Goal: Task Accomplishment & Management: Use online tool/utility

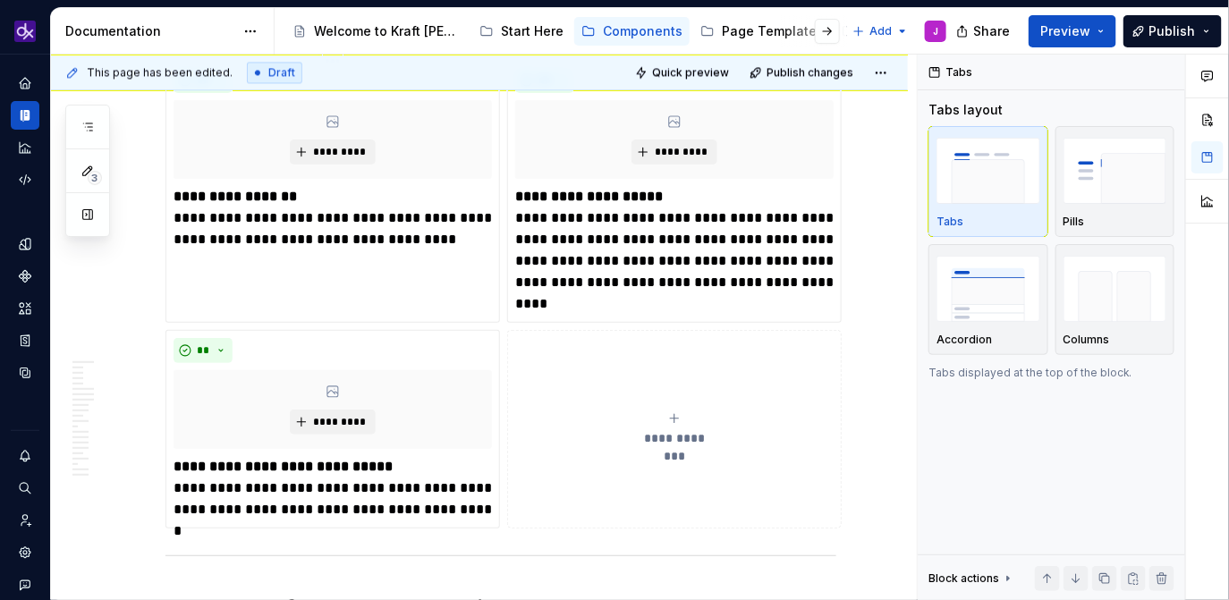
scroll to position [1085, 0]
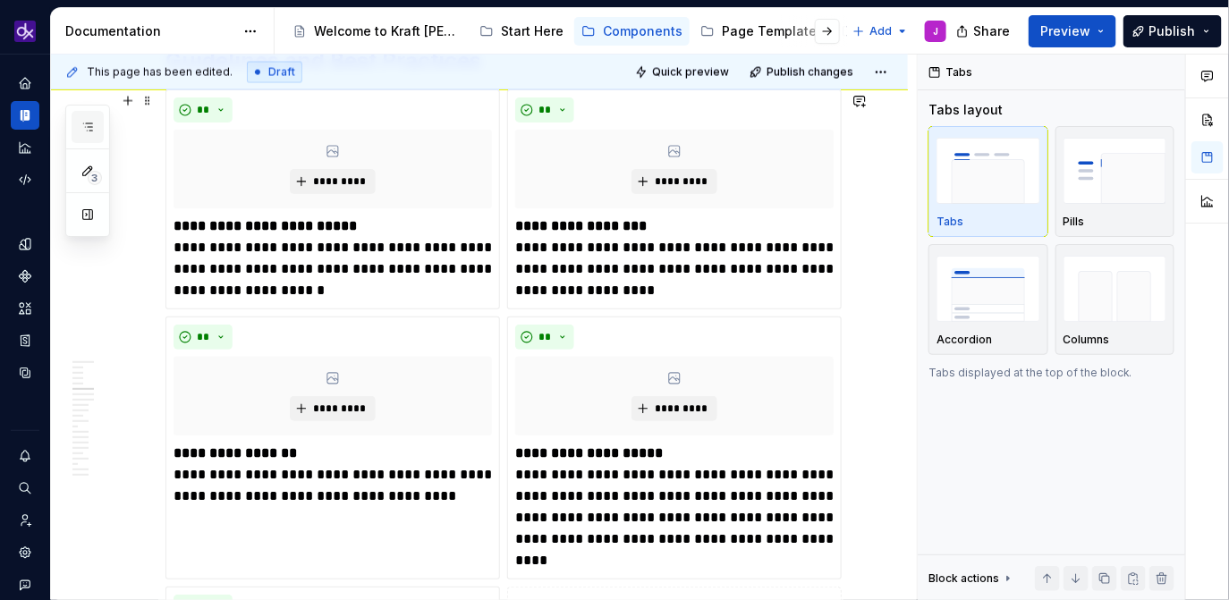
click at [91, 137] on button "button" at bounding box center [88, 127] width 32 height 32
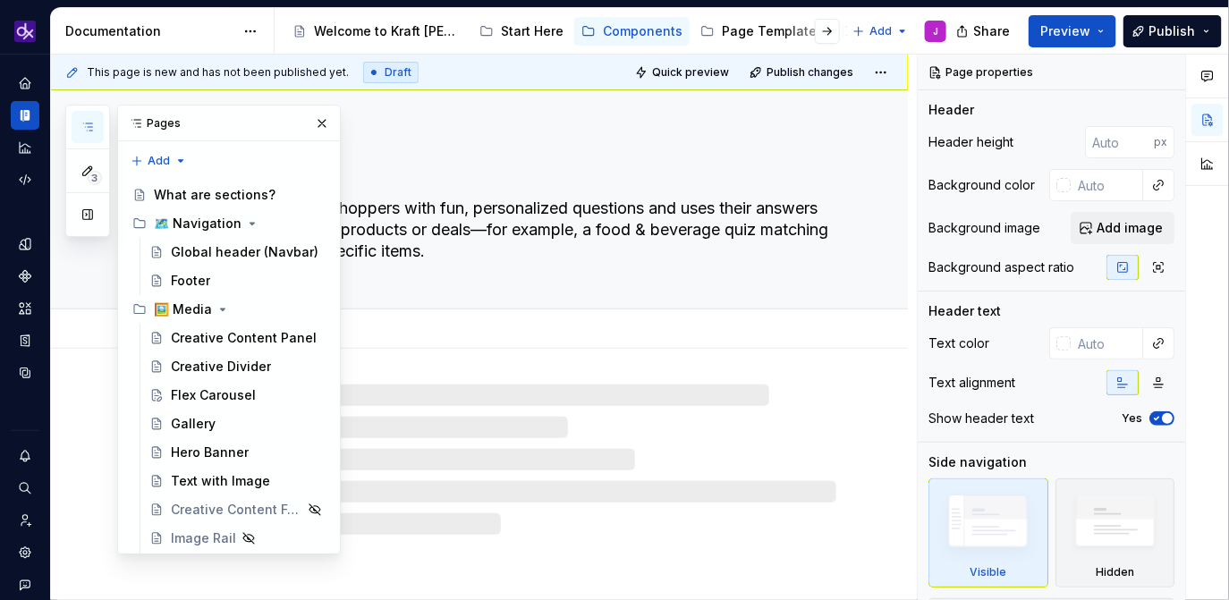
click at [436, 155] on textarea "Quiz (Draft)" at bounding box center [497, 169] width 671 height 43
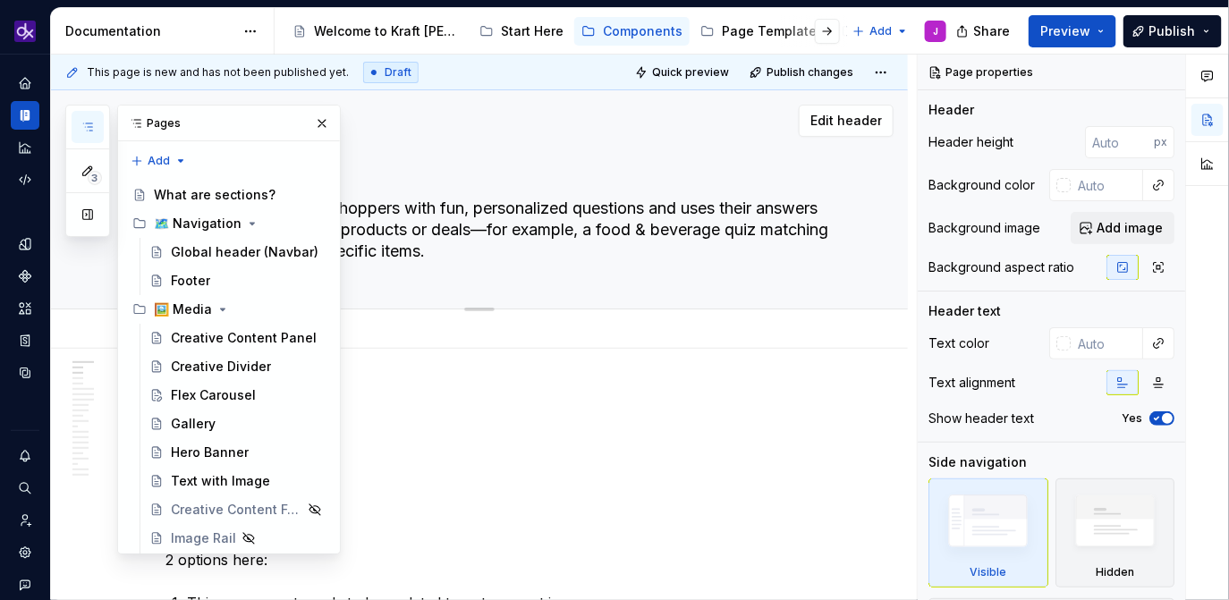
click at [441, 220] on textarea "A quiz game engages shoppers with fun, personalized questions and uses their an…" at bounding box center [497, 230] width 671 height 72
click at [321, 128] on button "button" at bounding box center [321, 123] width 25 height 25
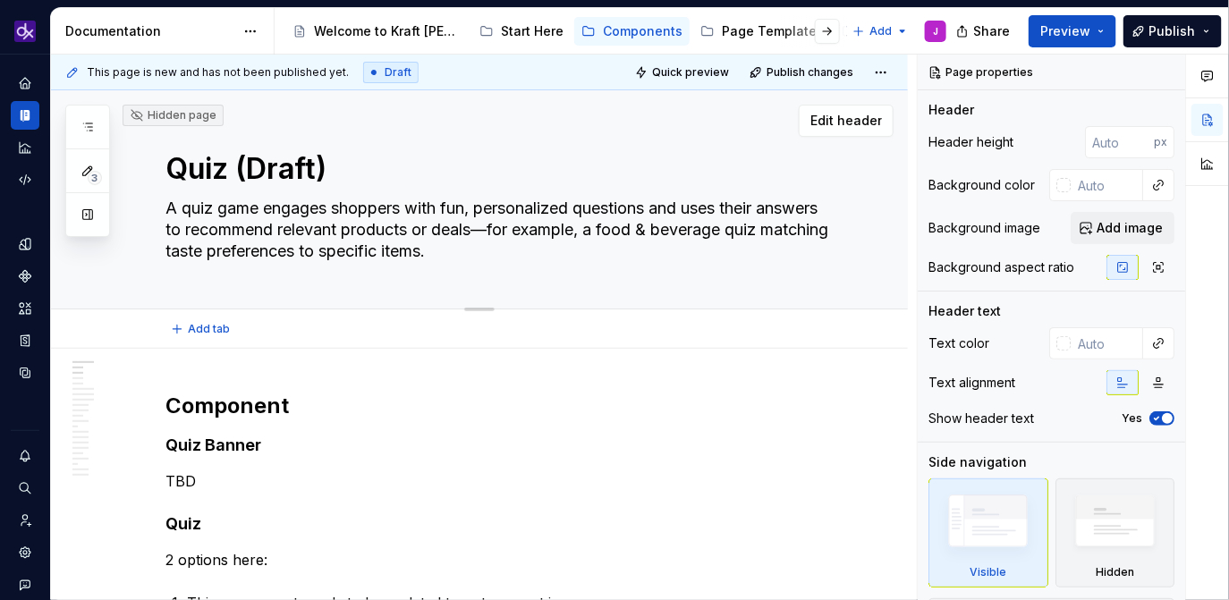
click at [247, 165] on textarea "Quiz (Draft)" at bounding box center [497, 169] width 671 height 43
click at [241, 161] on textarea "Quiz (Draft)" at bounding box center [497, 169] width 671 height 43
type textarea "*"
type textarea "Quiz G(Draft)"
type textarea "*"
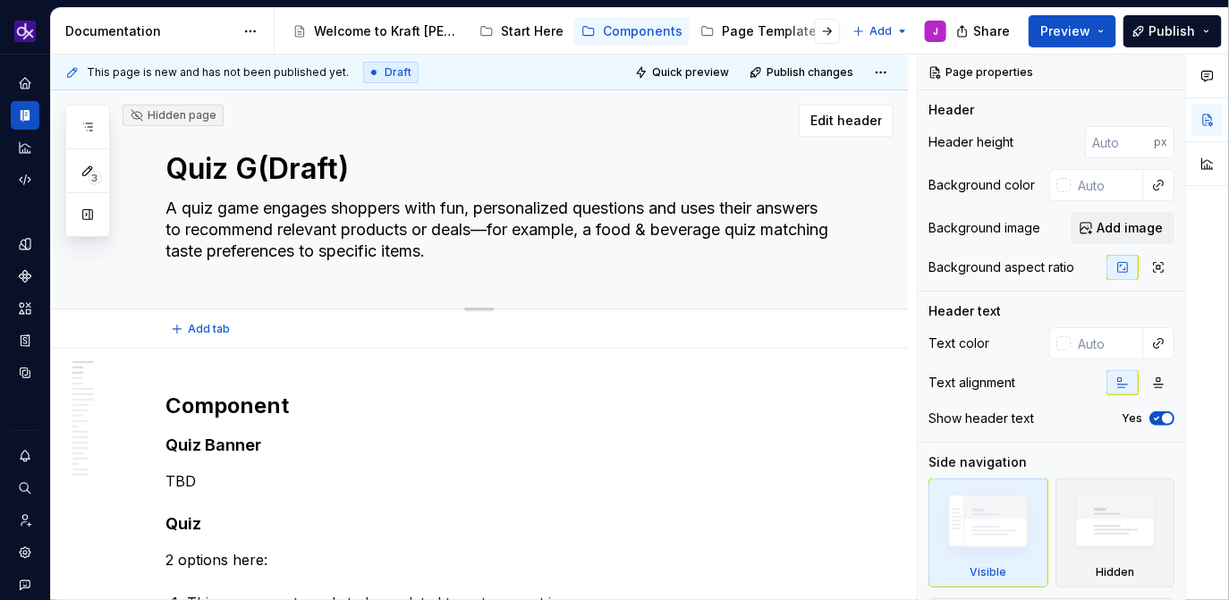
type textarea "Quiz Ga(Draft)"
type textarea "*"
type textarea "Quiz Gam(Draft)"
type textarea "*"
type textarea "Quiz Game(Draft)"
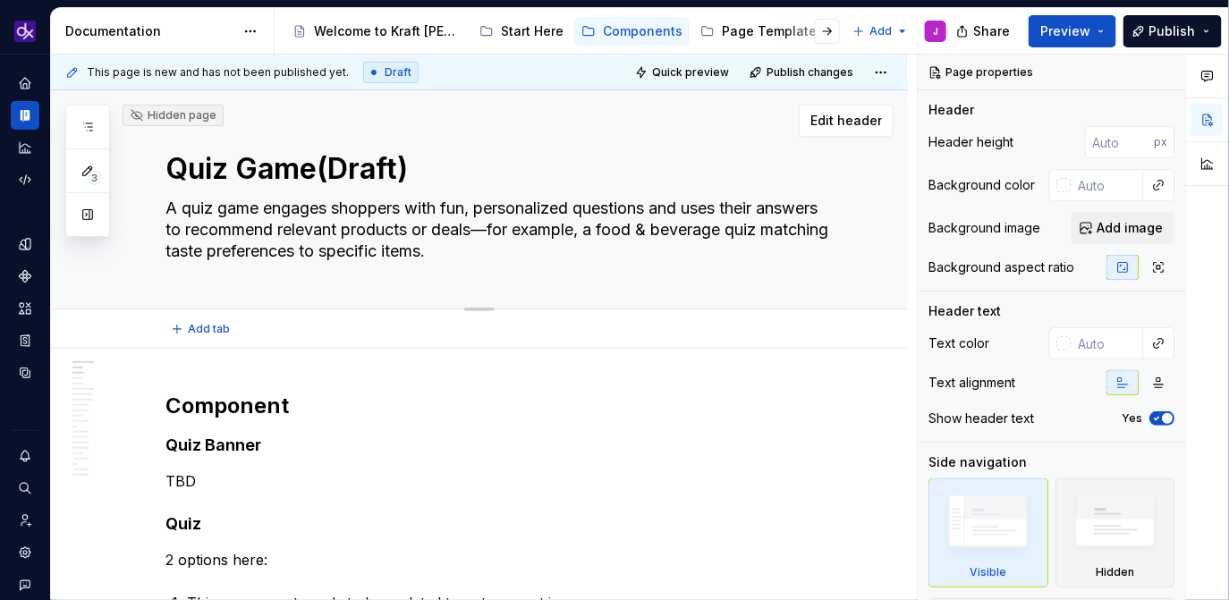
type textarea "*"
type textarea "Quiz Game (Draft)"
type textarea "*"
type textarea "Quiz Game (Draft)"
click at [415, 480] on p "TBD" at bounding box center [500, 480] width 671 height 21
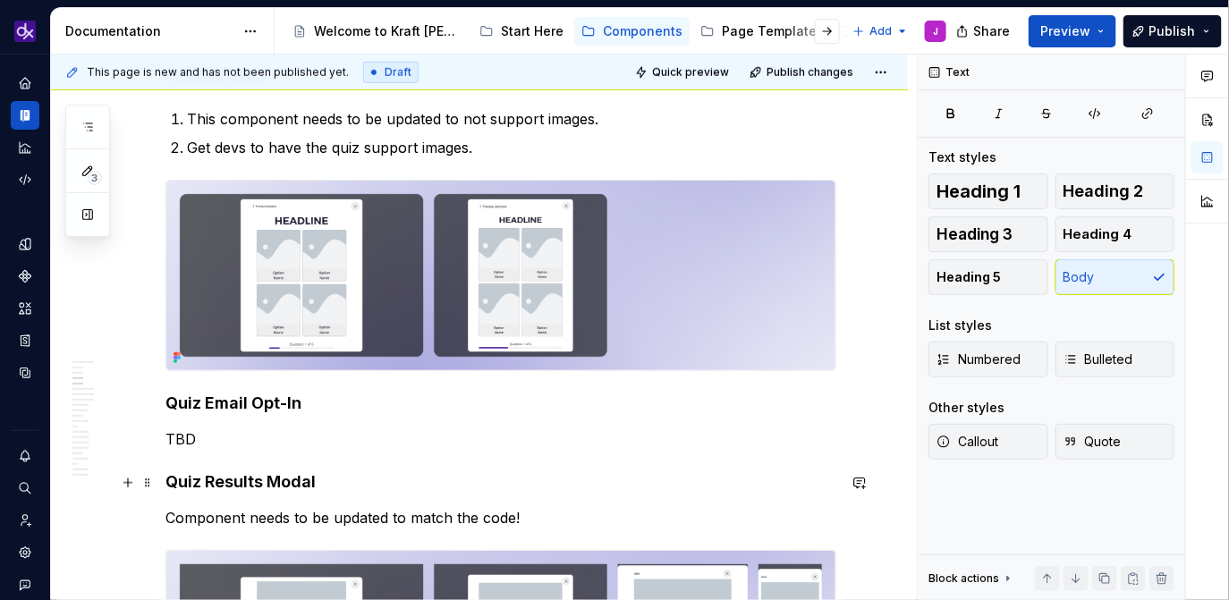
scroll to position [459, 0]
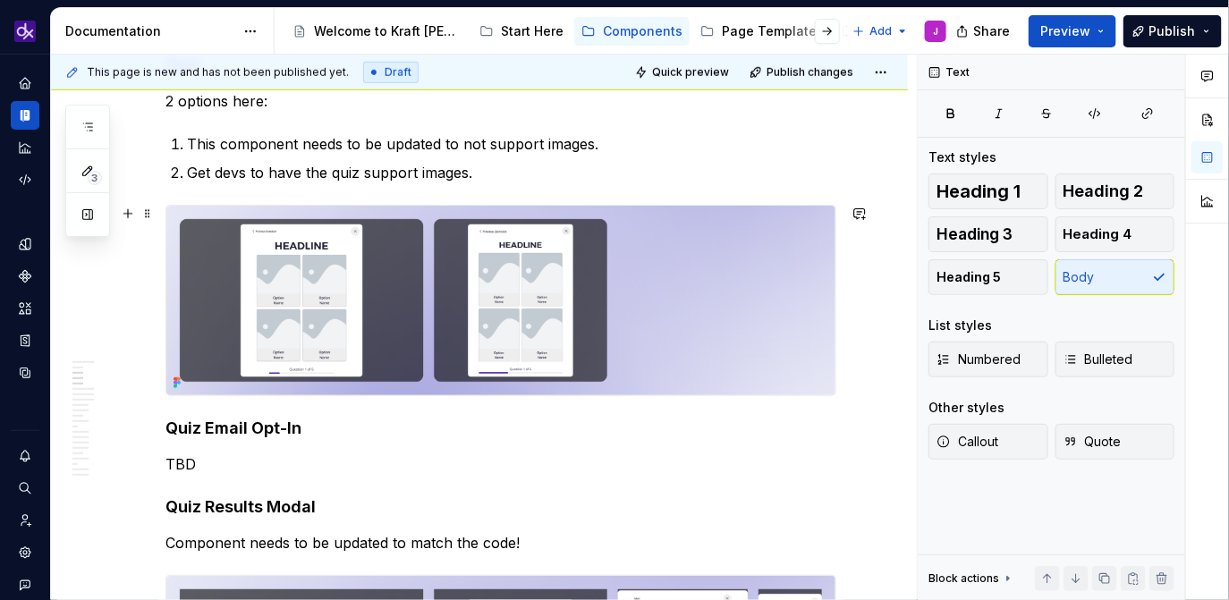
click at [689, 302] on img at bounding box center [500, 301] width 669 height 190
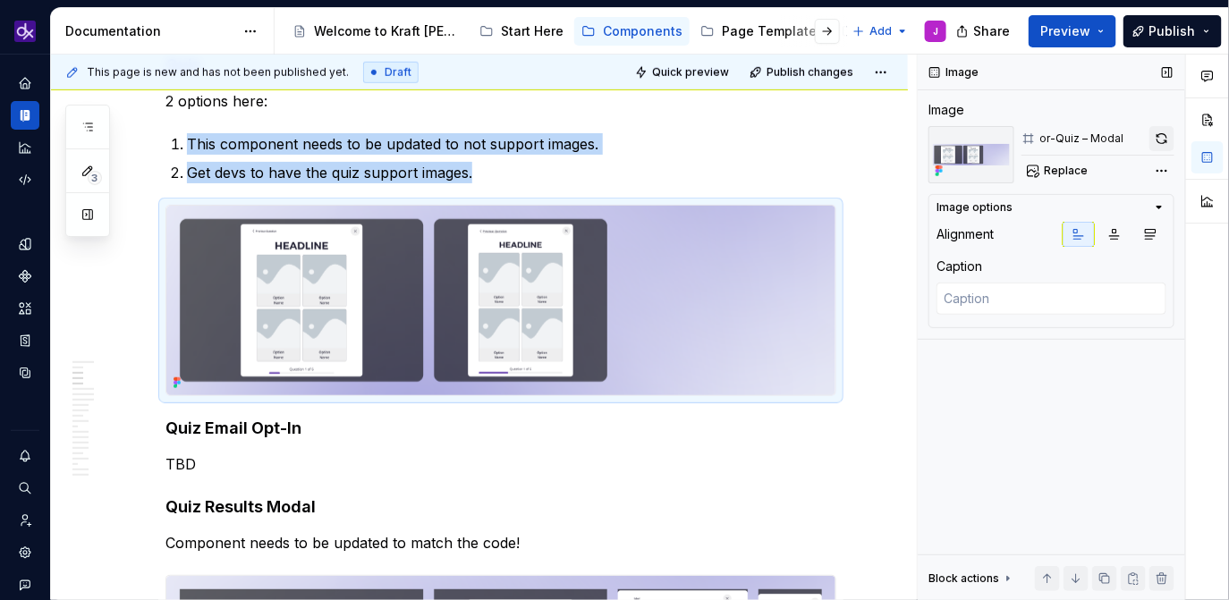
click at [1155, 135] on button "button" at bounding box center [1161, 138] width 25 height 25
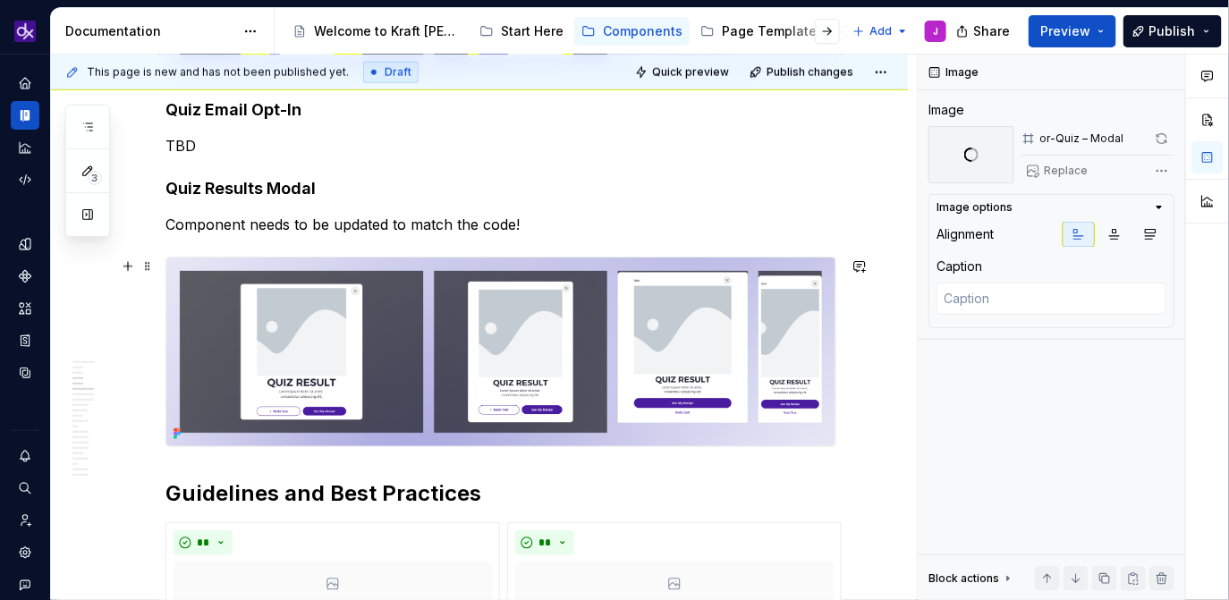
scroll to position [778, 0]
click at [734, 335] on img at bounding box center [500, 352] width 669 height 190
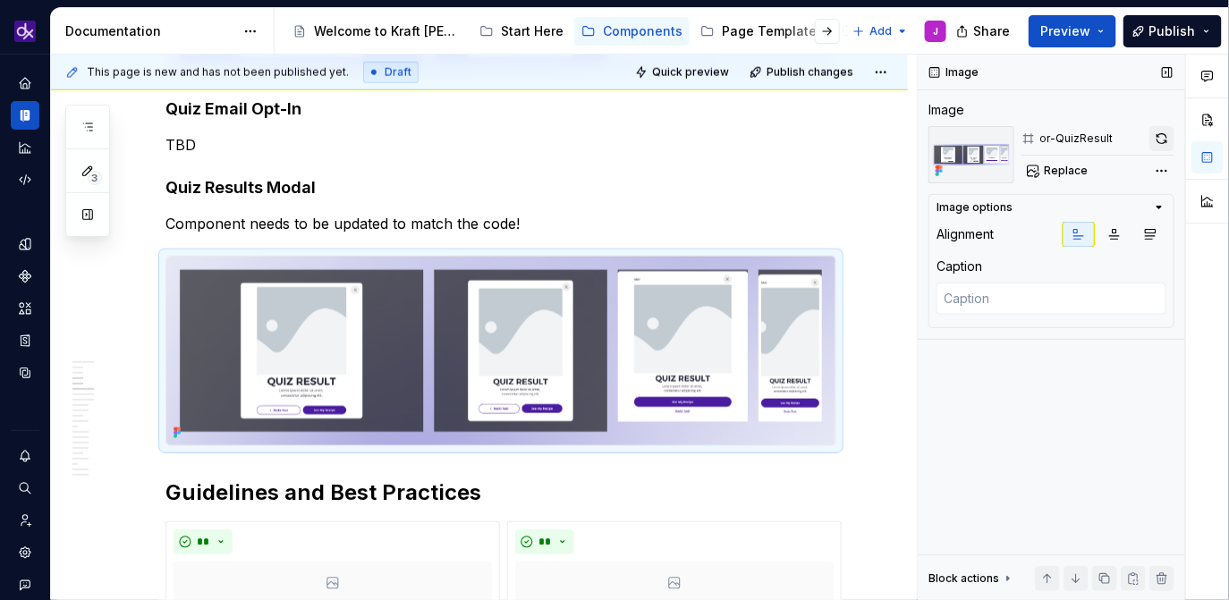
click at [1163, 138] on button "button" at bounding box center [1161, 138] width 25 height 25
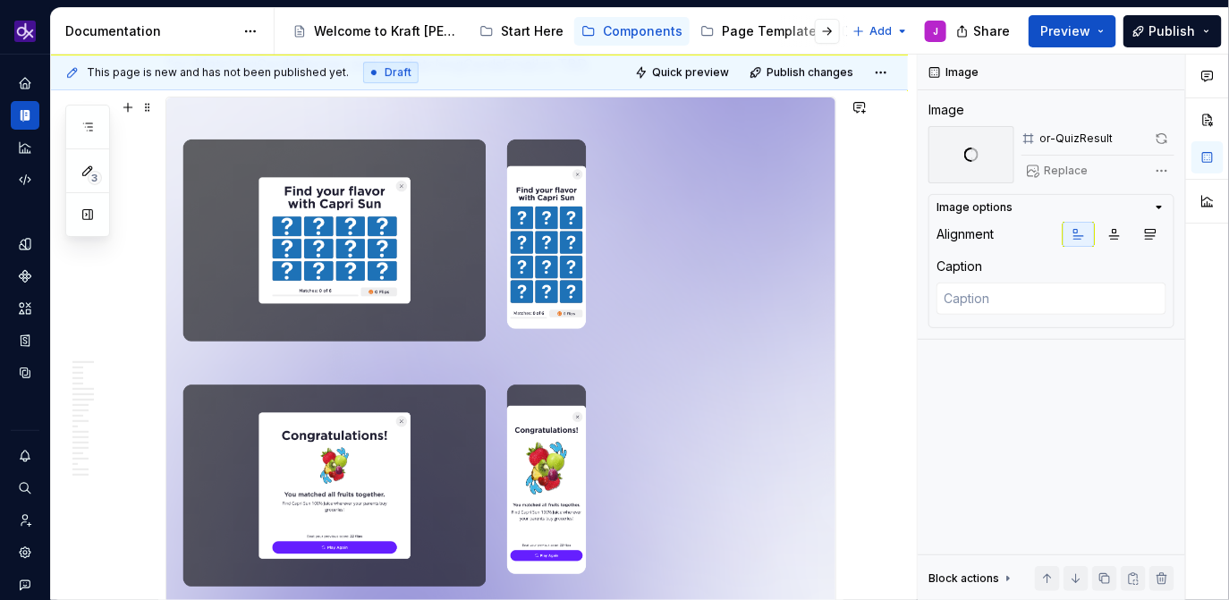
scroll to position [2028, 0]
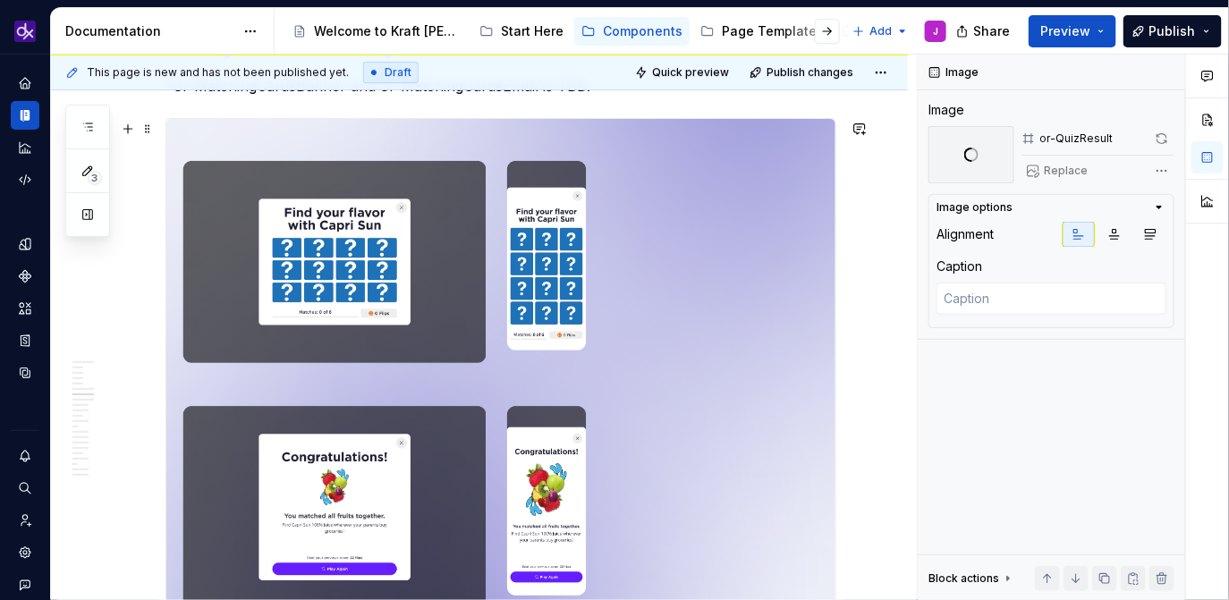
click at [747, 262] on img at bounding box center [500, 384] width 669 height 531
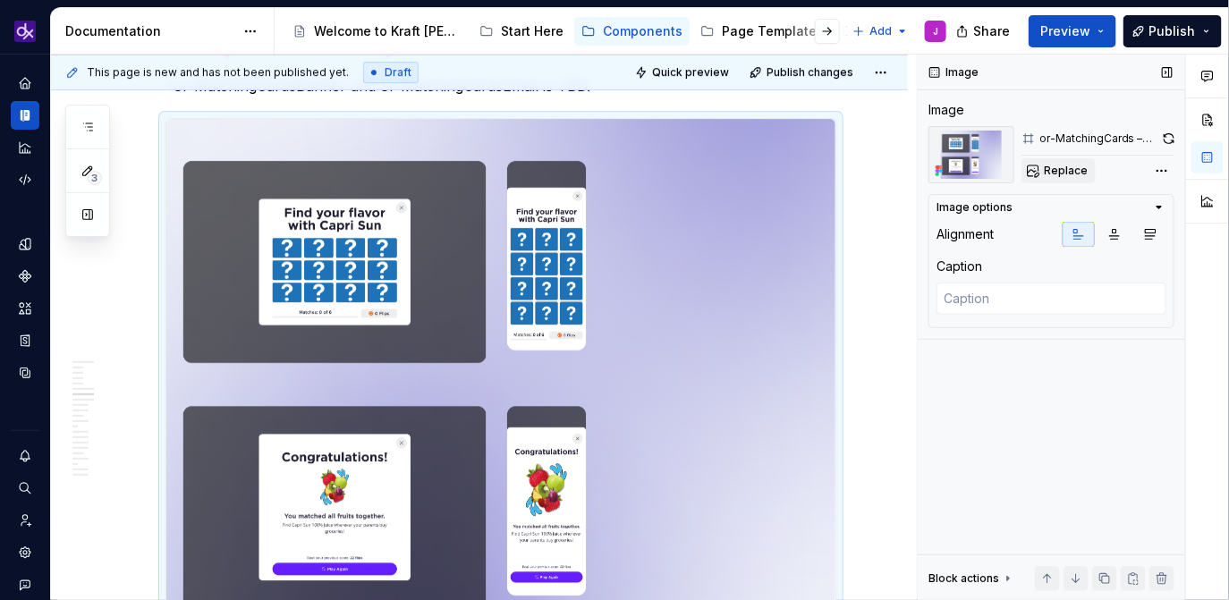
click at [1052, 168] on span "Replace" at bounding box center [1066, 171] width 44 height 14
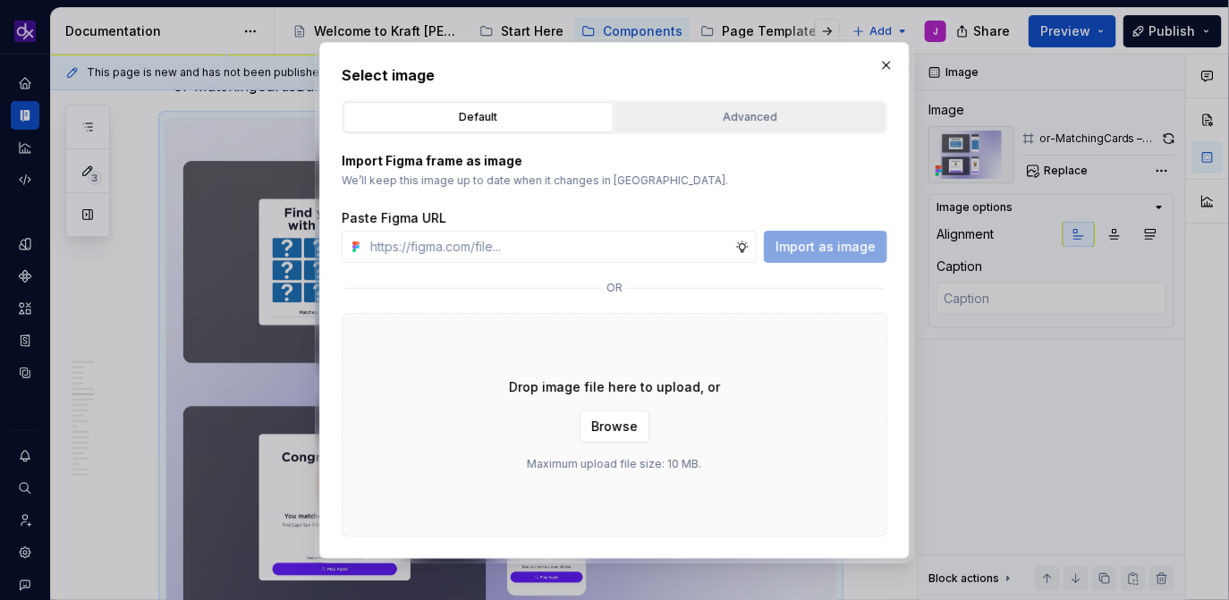
click at [833, 115] on div "Advanced" at bounding box center [751, 117] width 258 height 18
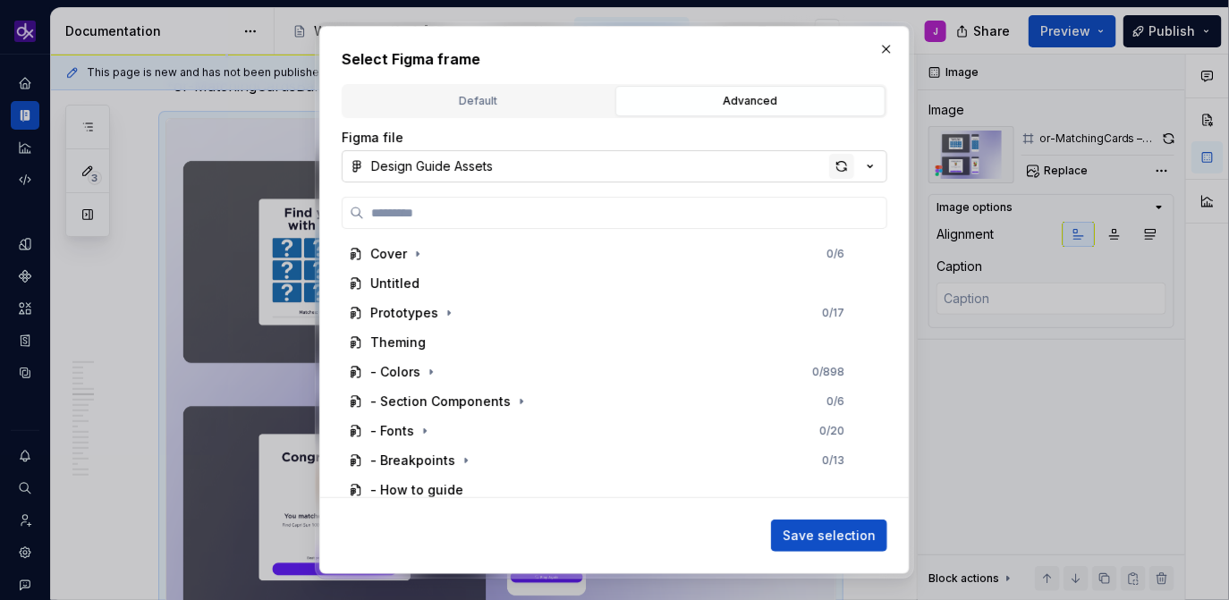
click at [842, 161] on div "button" at bounding box center [841, 166] width 25 height 25
type textarea "*"
click at [583, 207] on input "search" at bounding box center [625, 213] width 522 height 18
paste input "**********"
type input "**********"
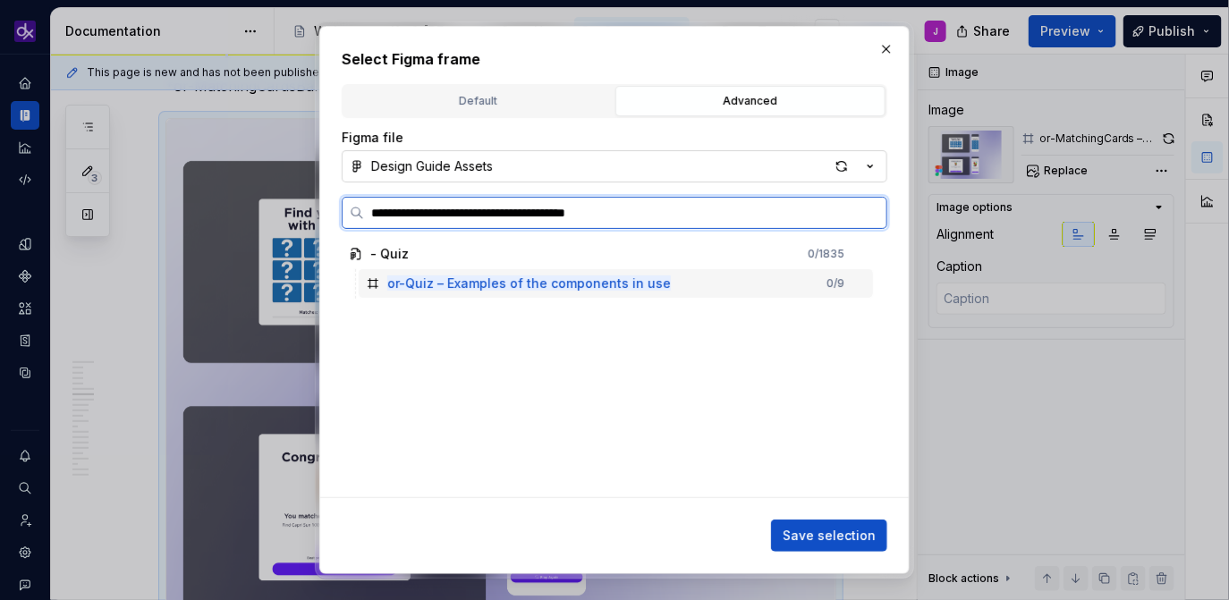
click at [621, 292] on div "or-Quiz – Examples of the components in use 0 / 9" at bounding box center [616, 283] width 514 height 29
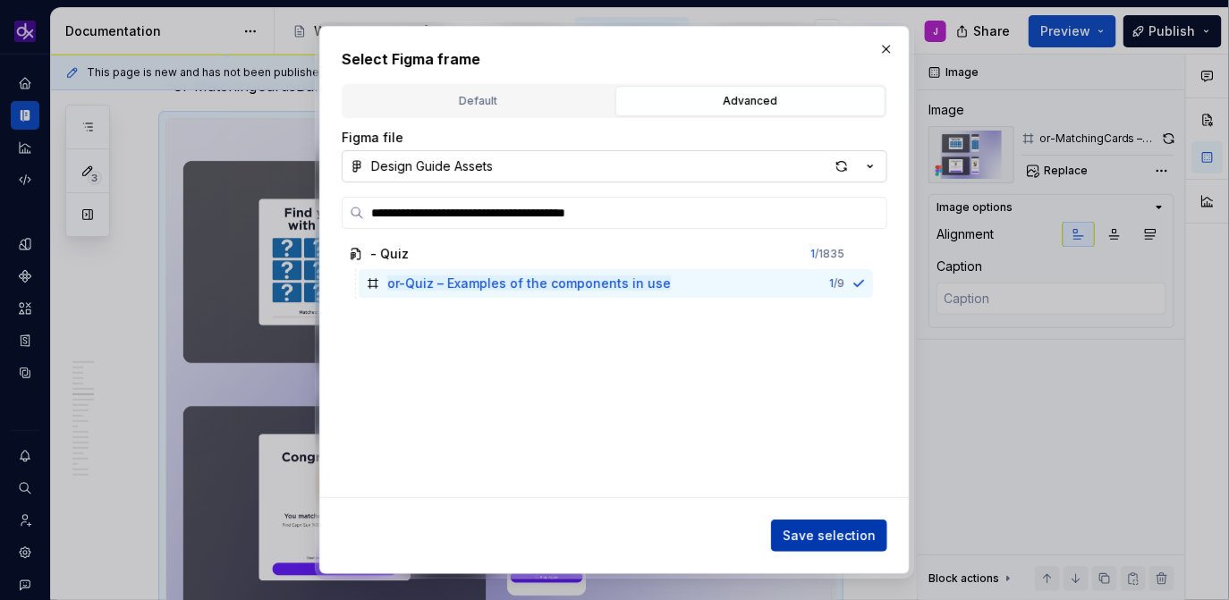
click at [833, 537] on span "Save selection" at bounding box center [828, 536] width 93 height 18
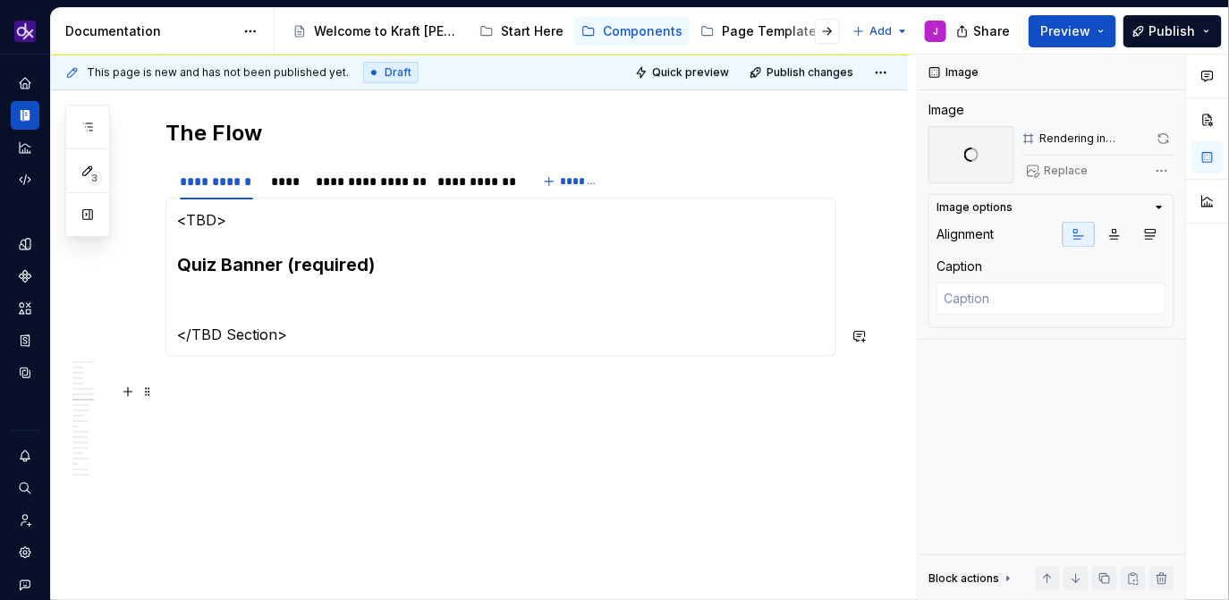
scroll to position [2112, 0]
type textarea "*"
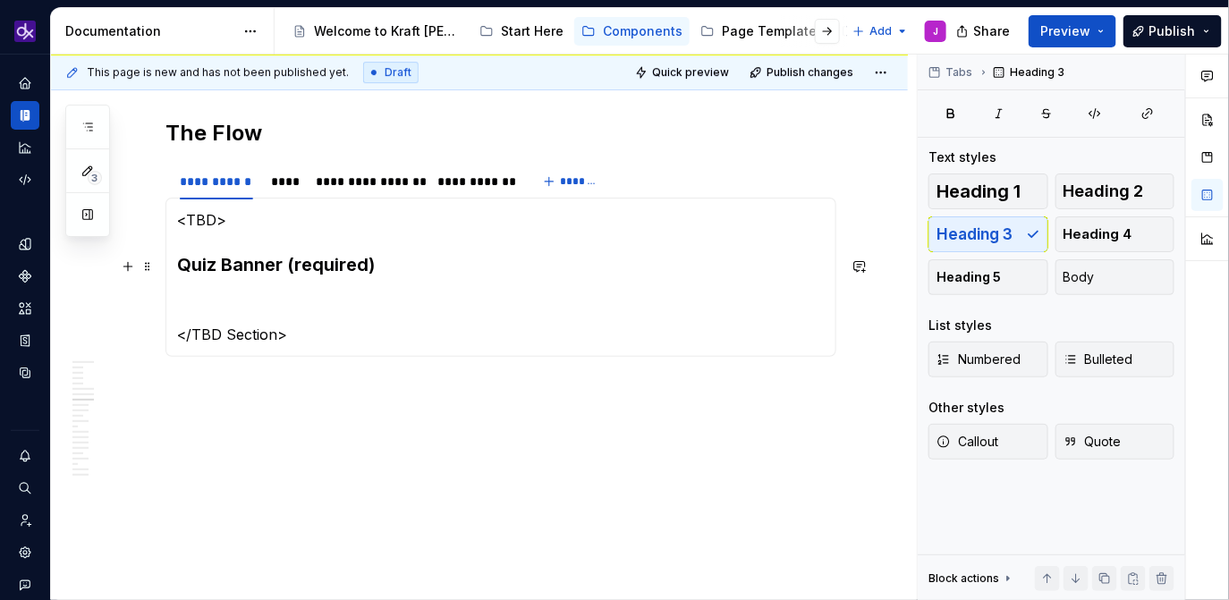
click at [264, 246] on section-item-column "<TBD> Quiz Banner (required) </TBD Section>" at bounding box center [500, 277] width 647 height 136
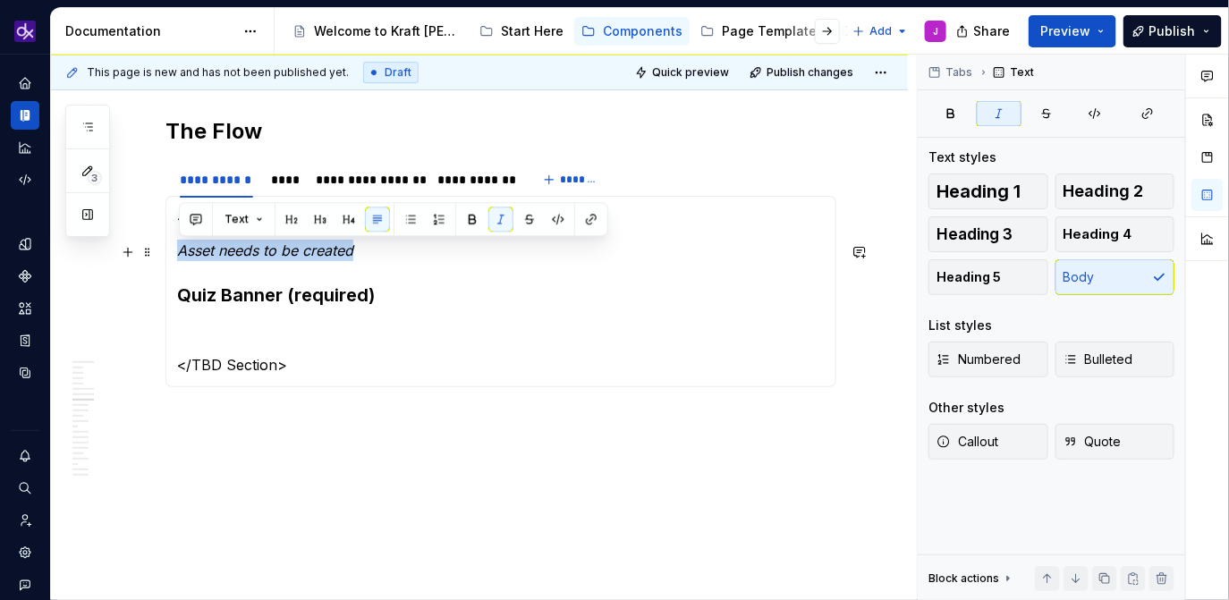
drag, startPoint x: 400, startPoint y: 255, endPoint x: 179, endPoint y: 255, distance: 220.9
click at [179, 255] on p "Asset needs to be created" at bounding box center [500, 250] width 647 height 21
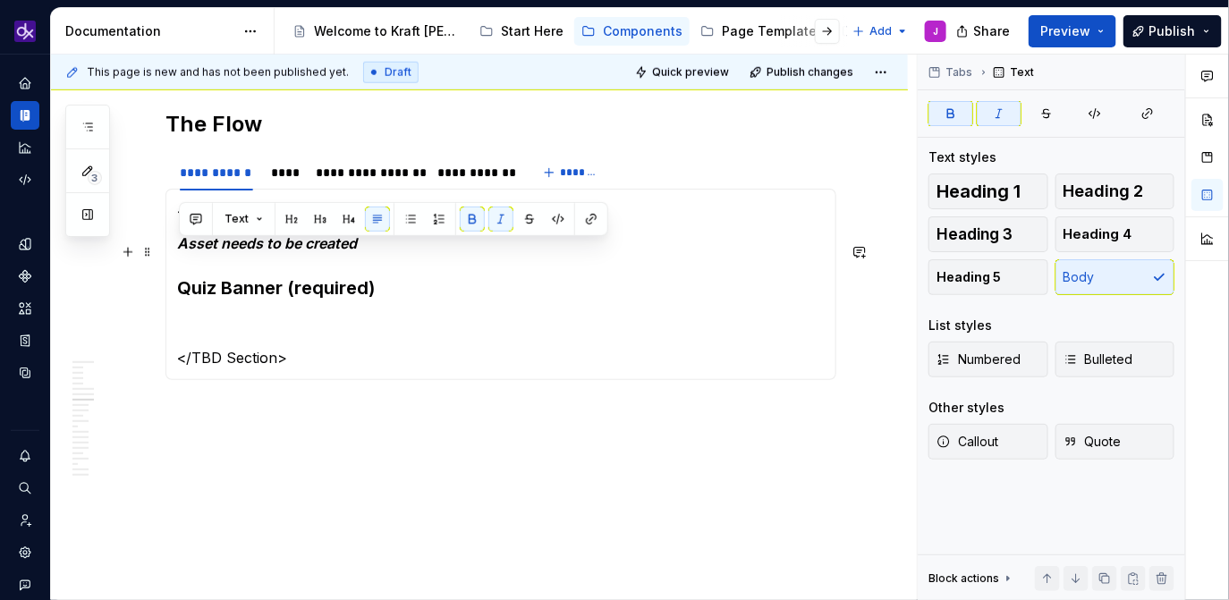
click at [285, 244] on em "Asset needs to be created" at bounding box center [267, 243] width 180 height 18
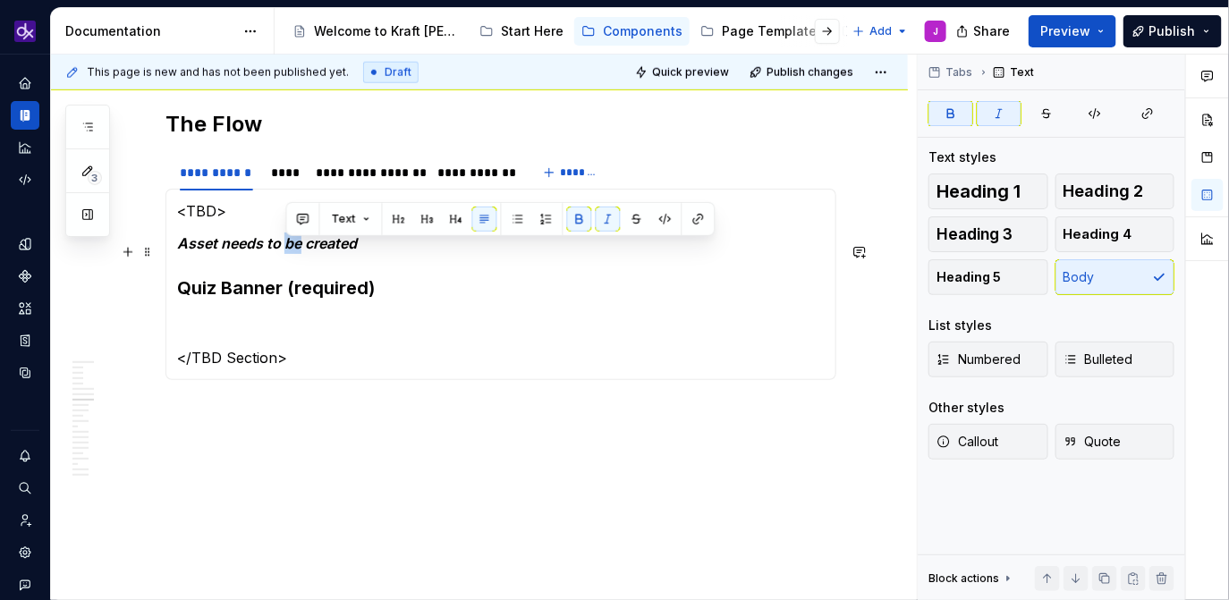
click at [285, 244] on em "Asset needs to be created" at bounding box center [267, 243] width 180 height 18
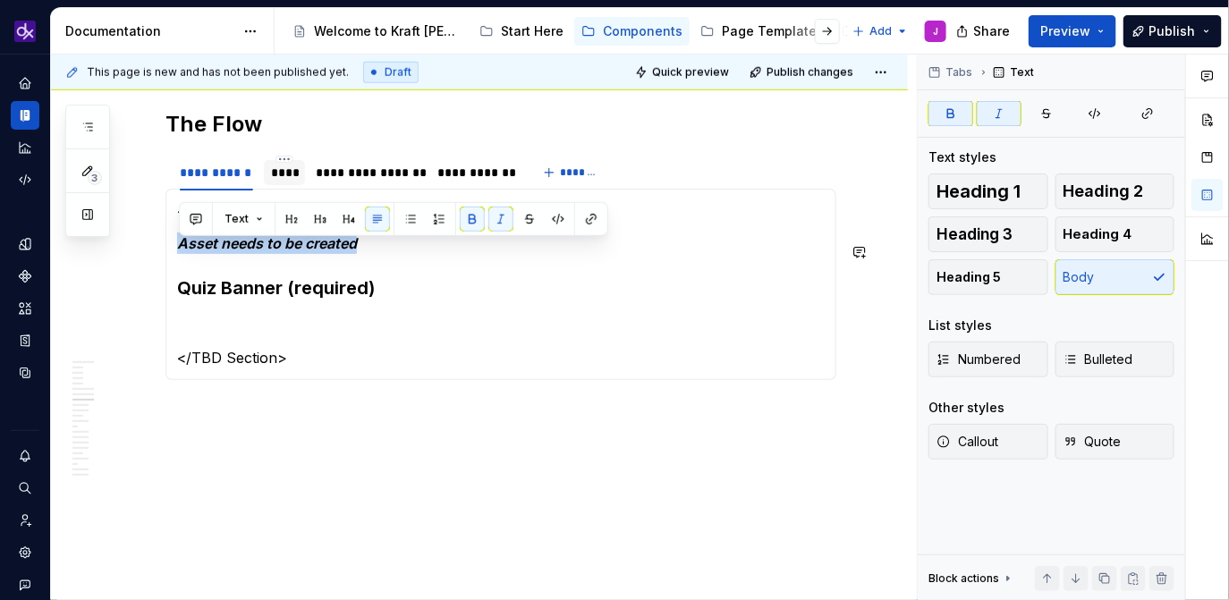
copy em "Asset needs to be created"
click at [361, 175] on div "**********" at bounding box center [368, 173] width 104 height 18
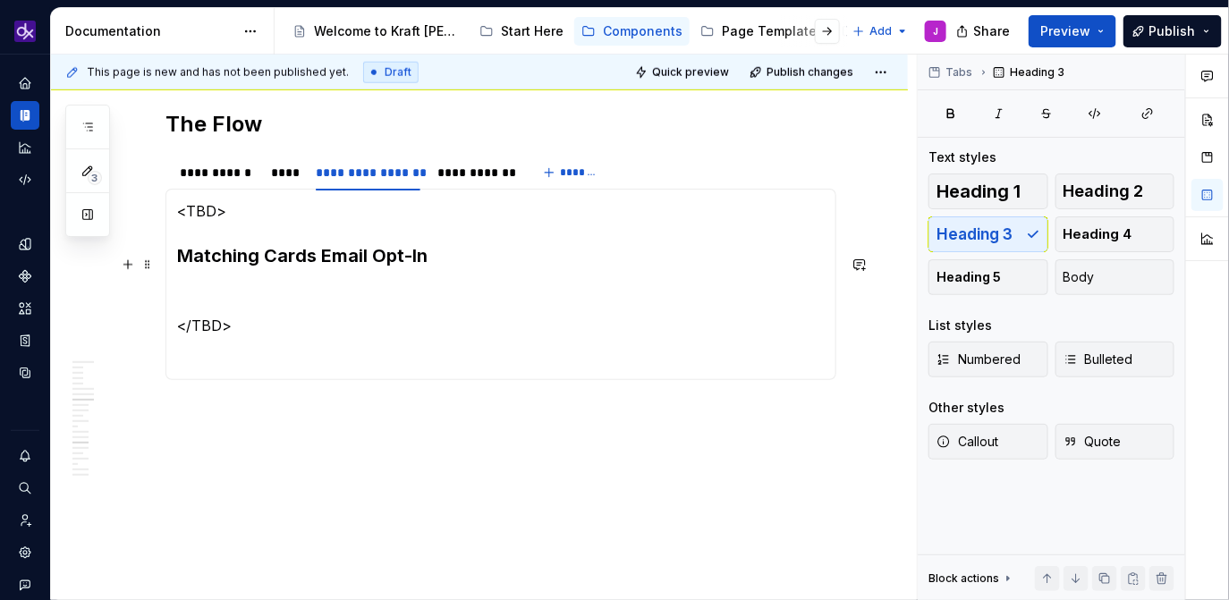
click at [177, 259] on div "<TBD> Asset needs to be created Quiz Banner (required) </TBD Section> Matching …" at bounding box center [500, 284] width 671 height 191
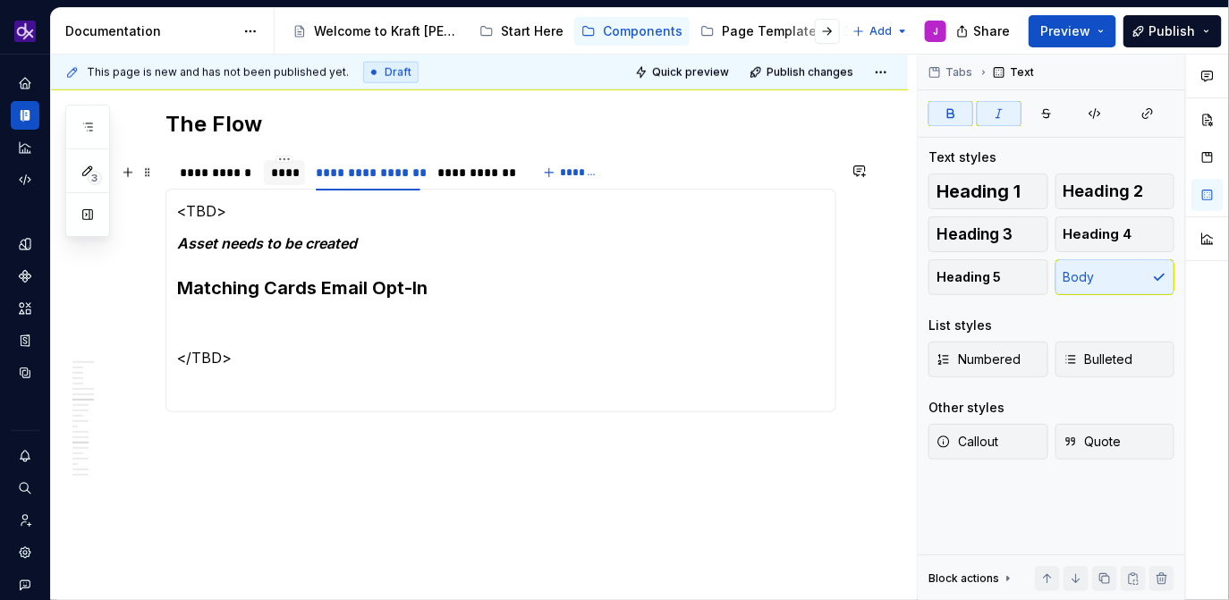
click at [287, 182] on div "****" at bounding box center [285, 173] width 28 height 18
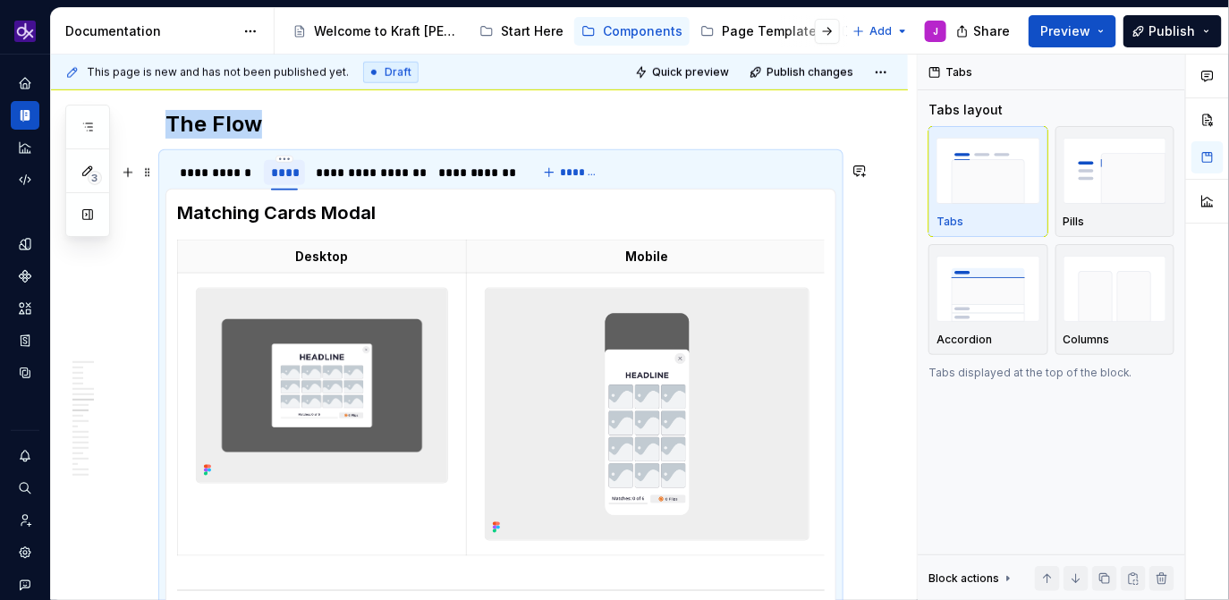
click at [287, 182] on div "****" at bounding box center [285, 173] width 28 height 18
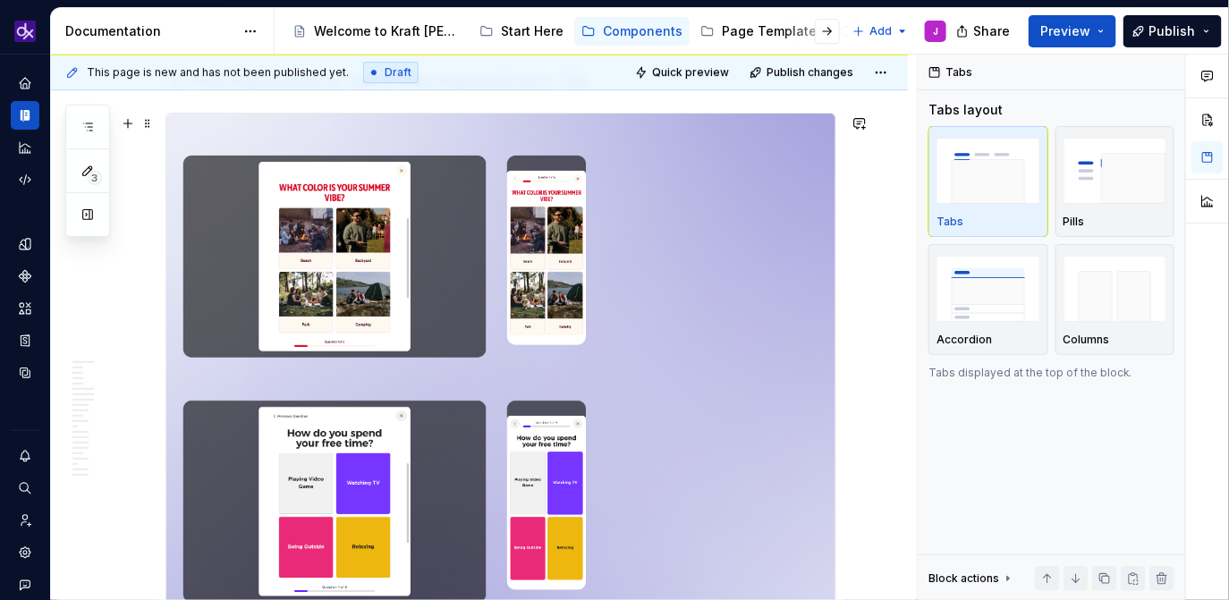
scroll to position [2088, 0]
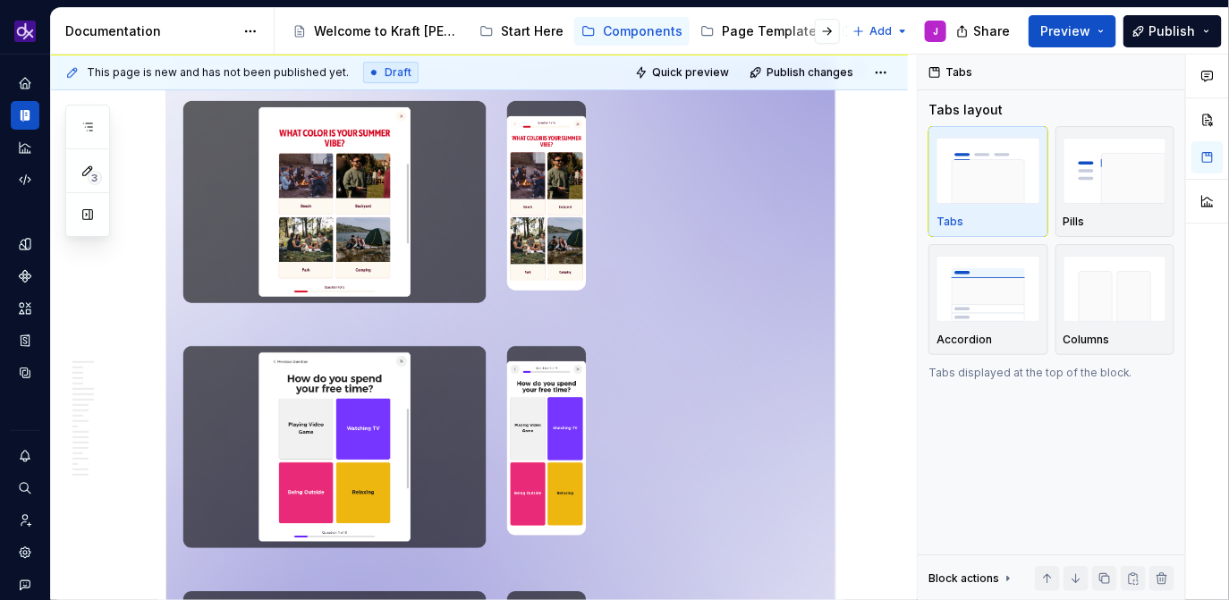
click at [792, 194] on img at bounding box center [500, 447] width 669 height 776
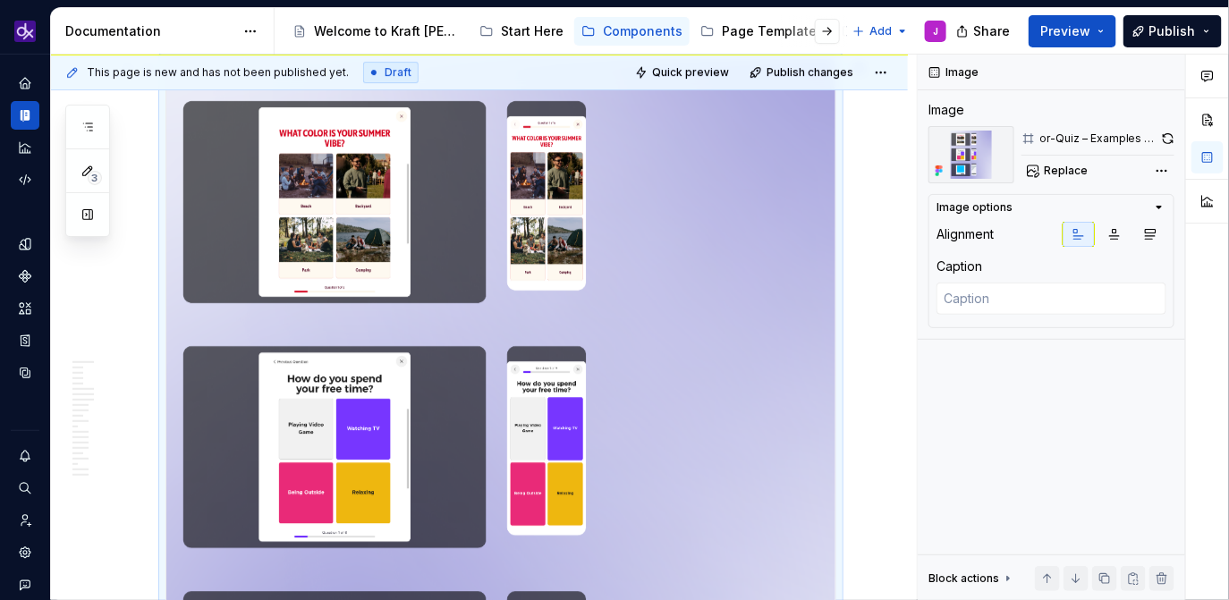
click at [792, 194] on img at bounding box center [500, 447] width 669 height 776
click at [1172, 137] on button "button" at bounding box center [1167, 138] width 13 height 25
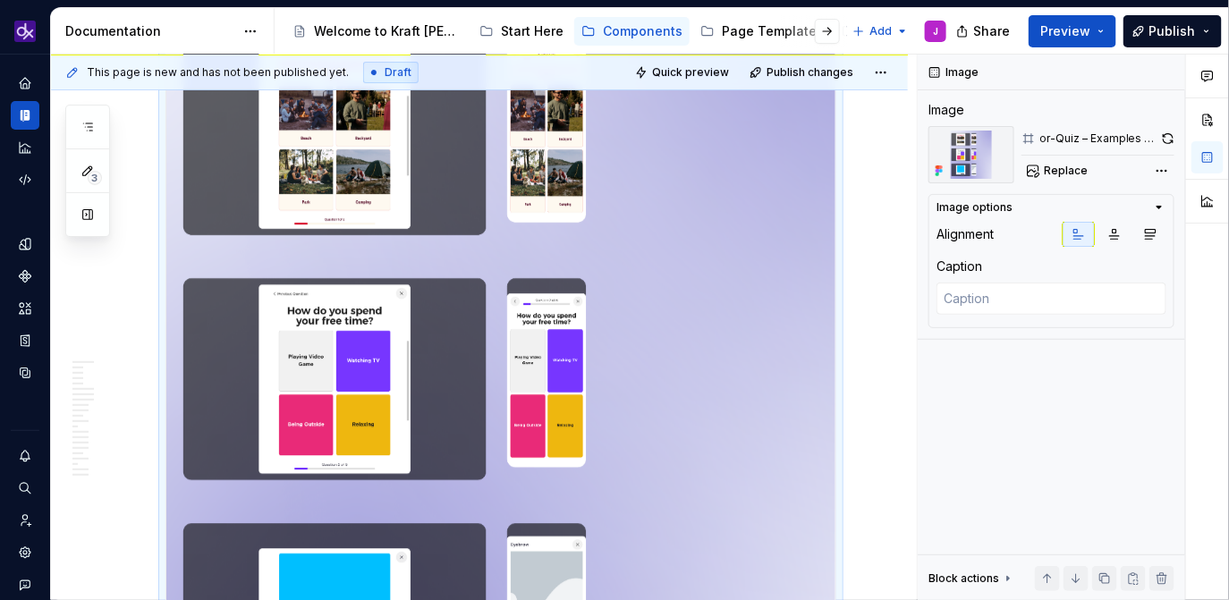
scroll to position [2230, 0]
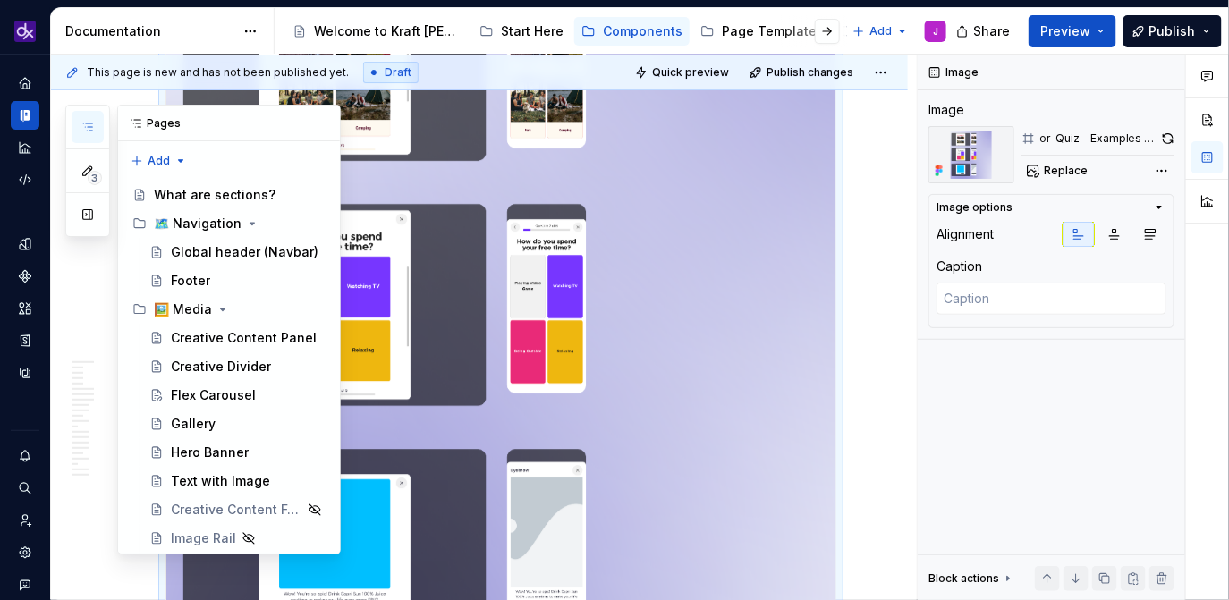
click at [94, 129] on icon "button" at bounding box center [87, 127] width 14 height 14
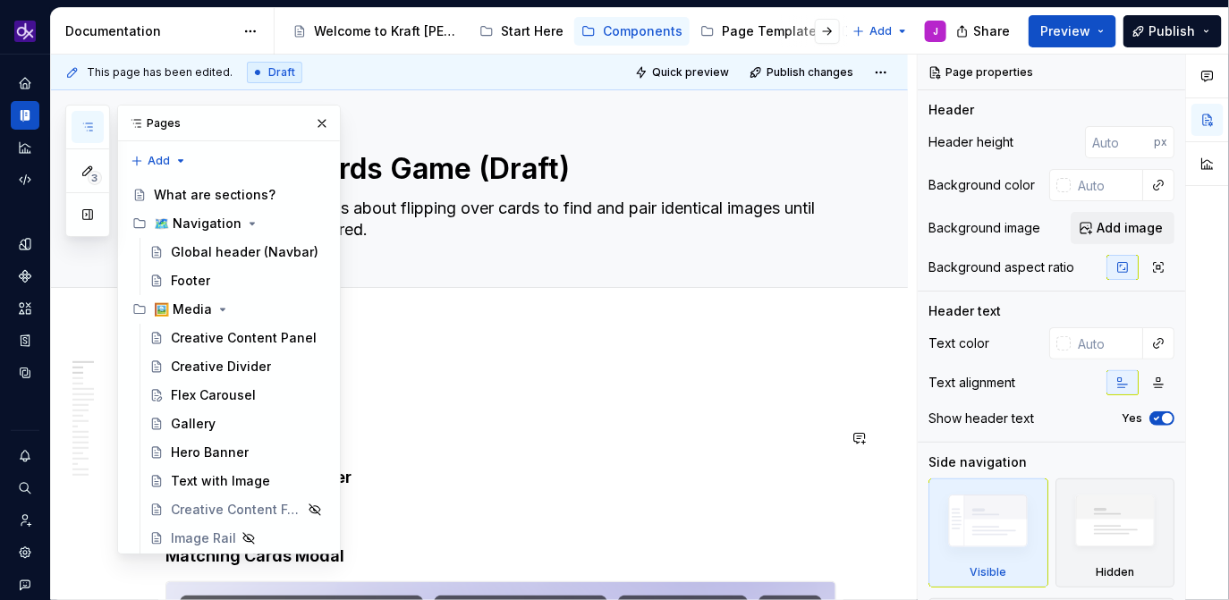
scroll to position [41, 0]
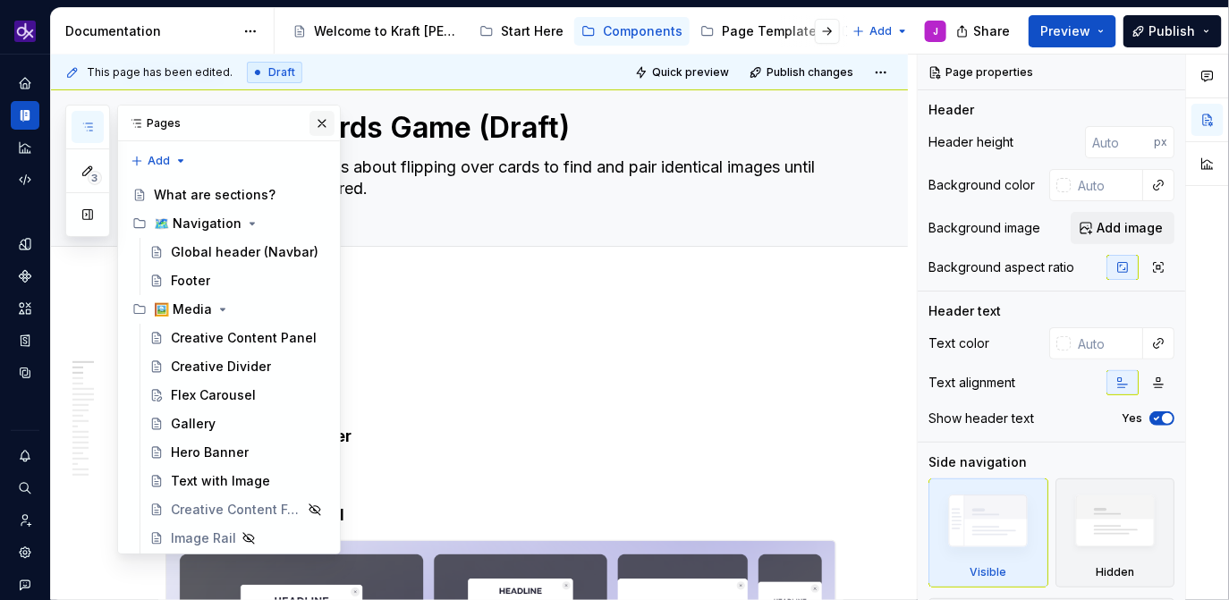
click at [327, 125] on button "button" at bounding box center [321, 123] width 25 height 25
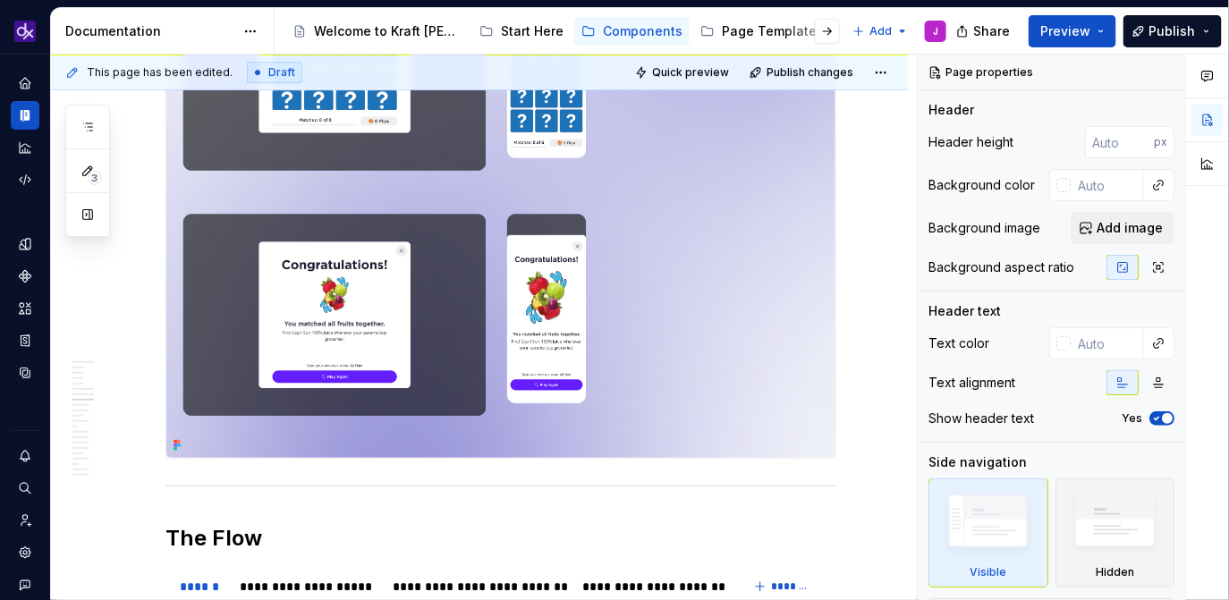
scroll to position [2560, 0]
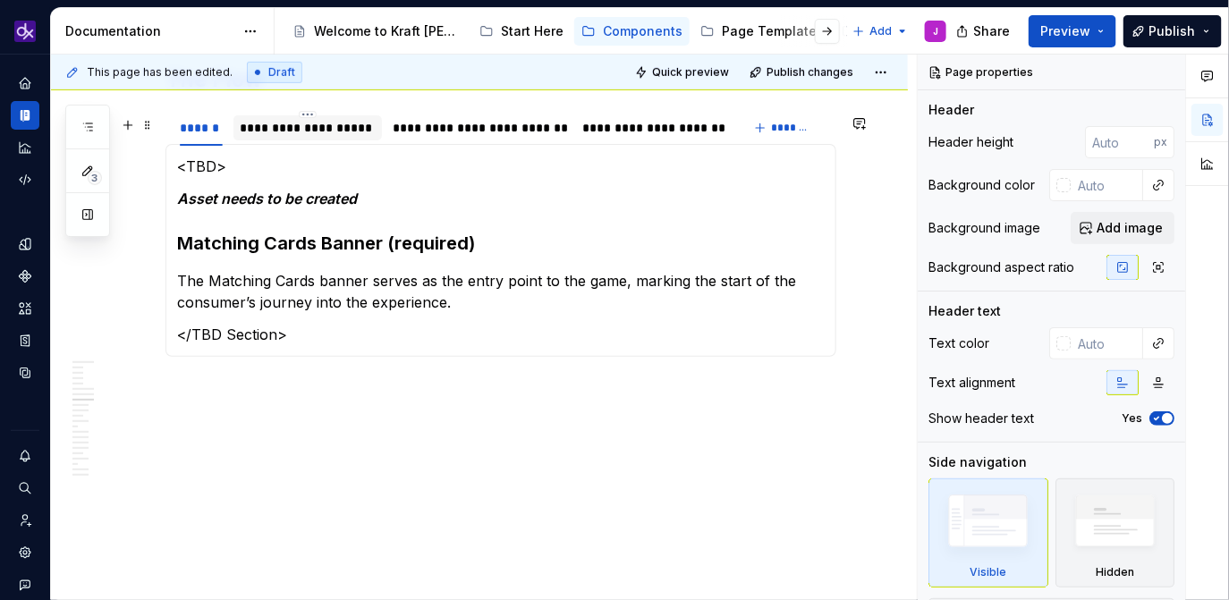
click at [330, 131] on div "**********" at bounding box center [308, 128] width 135 height 18
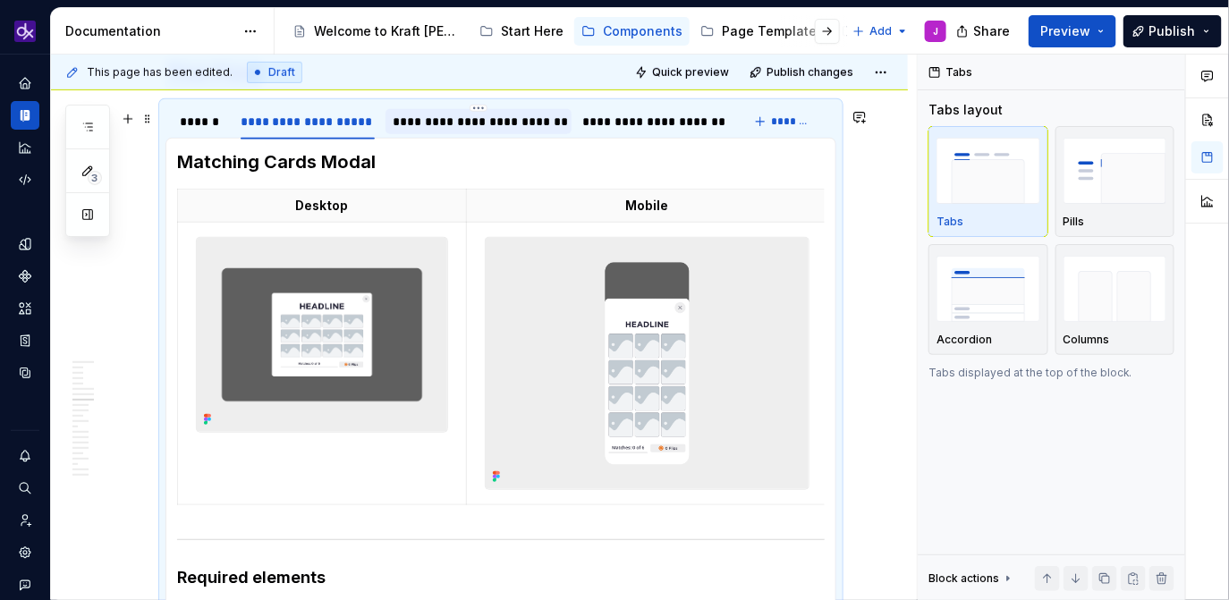
click at [491, 131] on div "**********" at bounding box center [479, 122] width 172 height 18
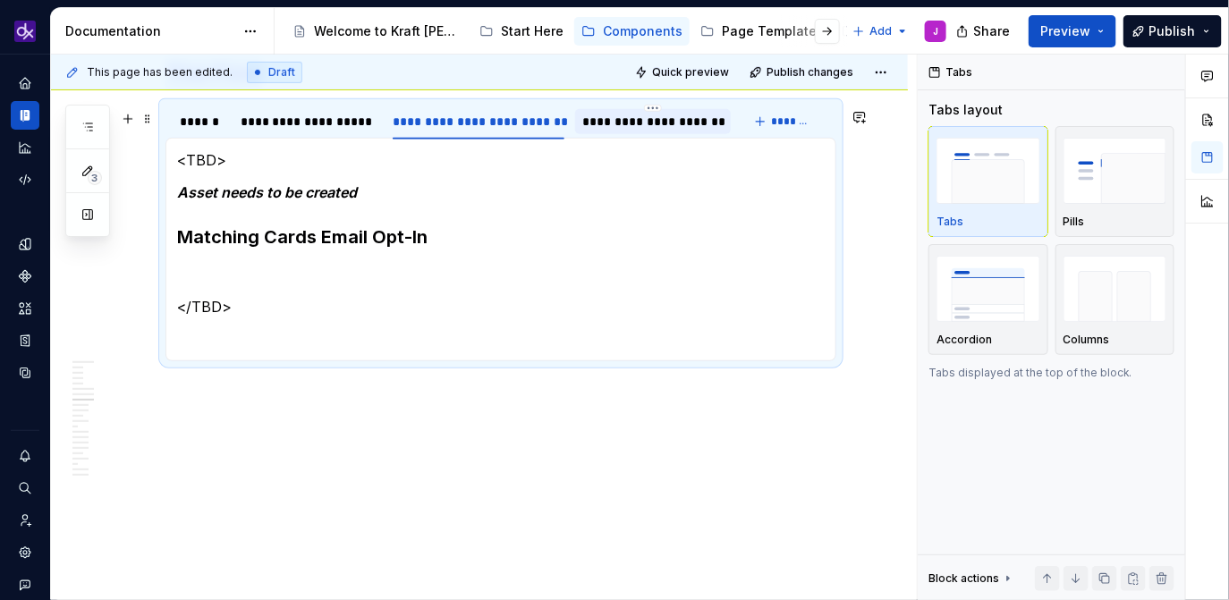
click at [647, 131] on div "**********" at bounding box center [652, 122] width 141 height 18
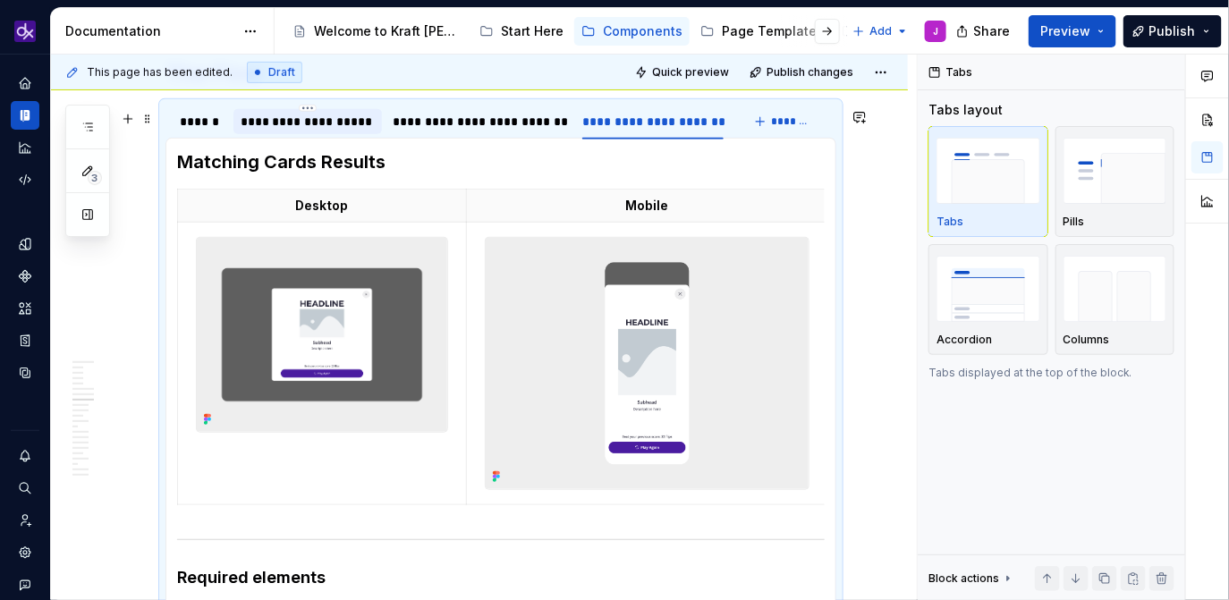
click at [333, 134] on div "**********" at bounding box center [307, 121] width 149 height 25
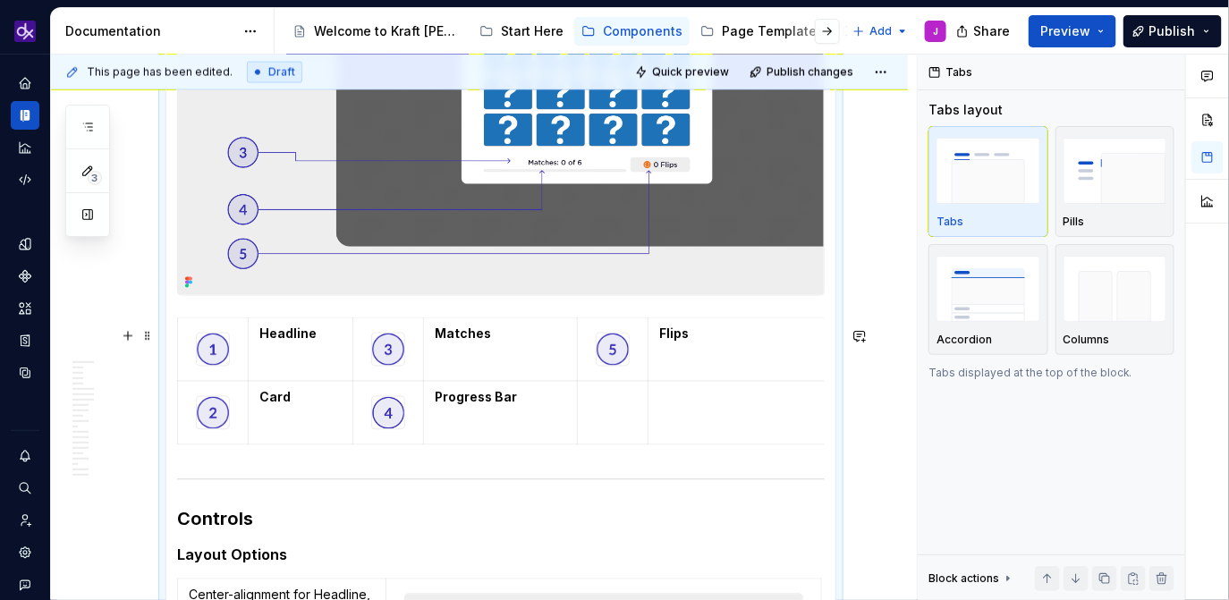
scroll to position [3289, 0]
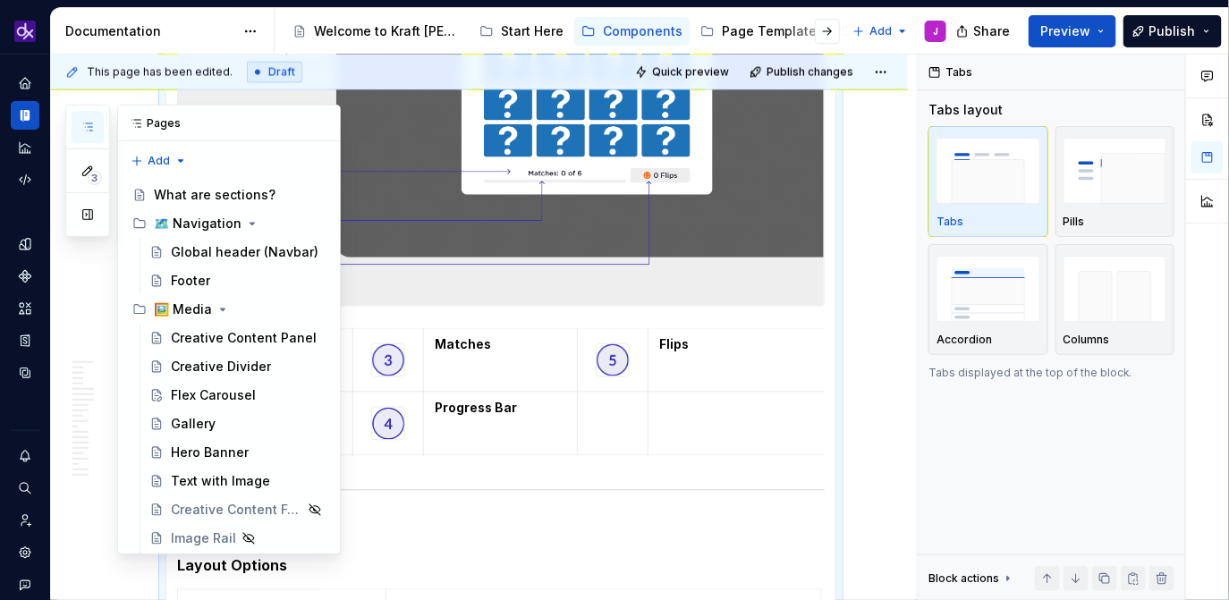
click at [89, 124] on icon "button" at bounding box center [87, 127] width 14 height 14
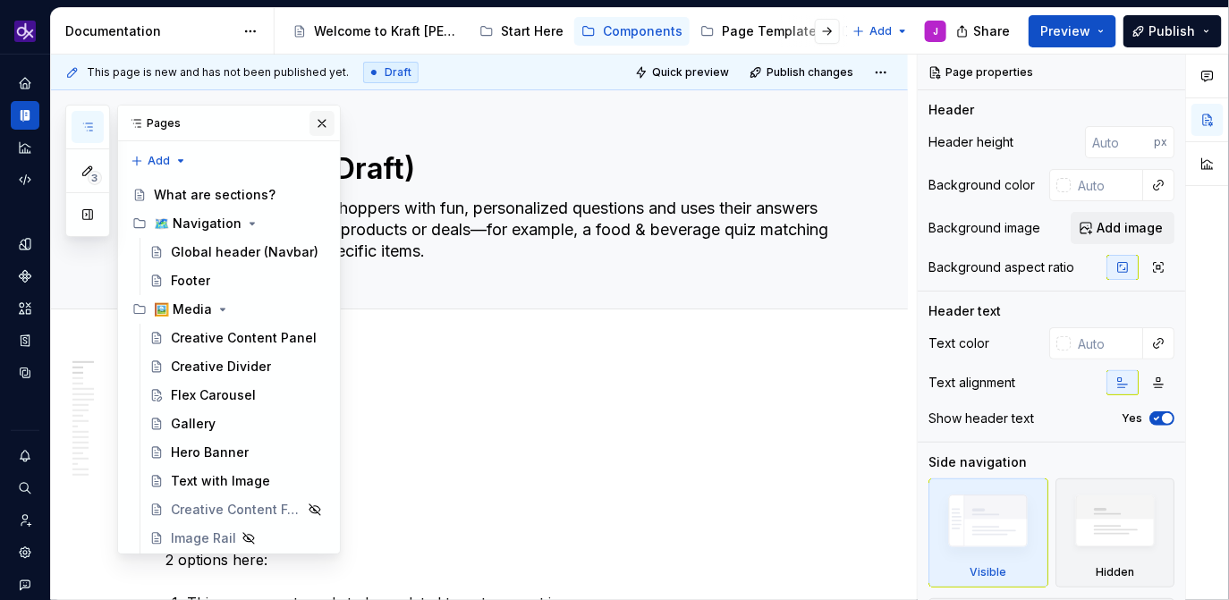
click at [319, 124] on button "button" at bounding box center [321, 123] width 25 height 25
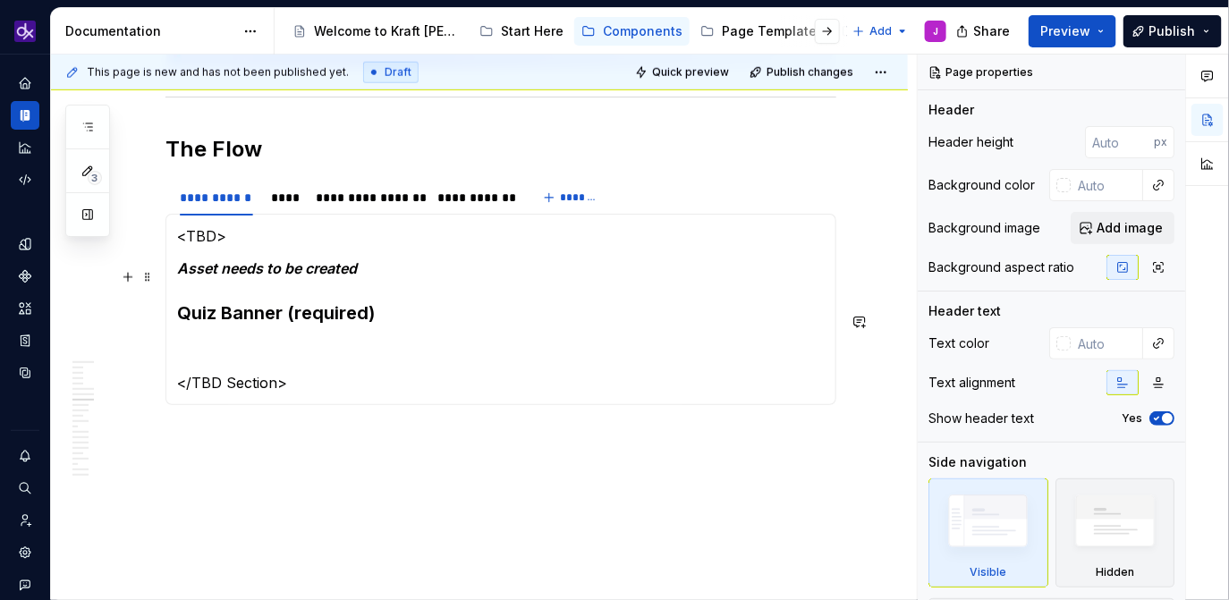
scroll to position [2838, 0]
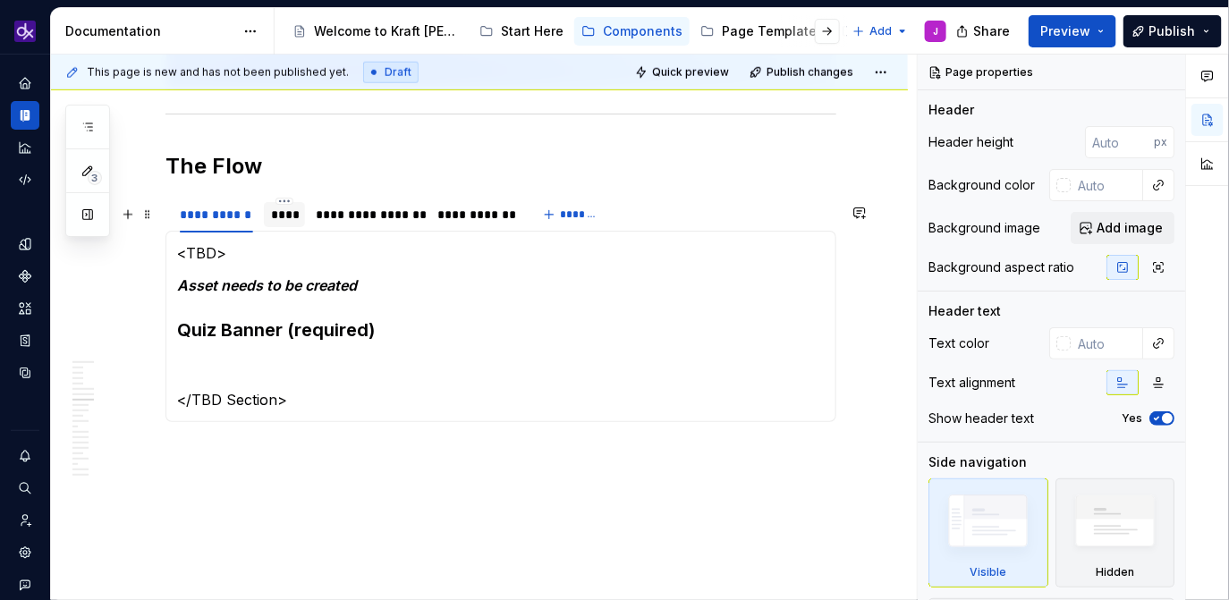
click at [283, 224] on div "****" at bounding box center [285, 215] width 28 height 18
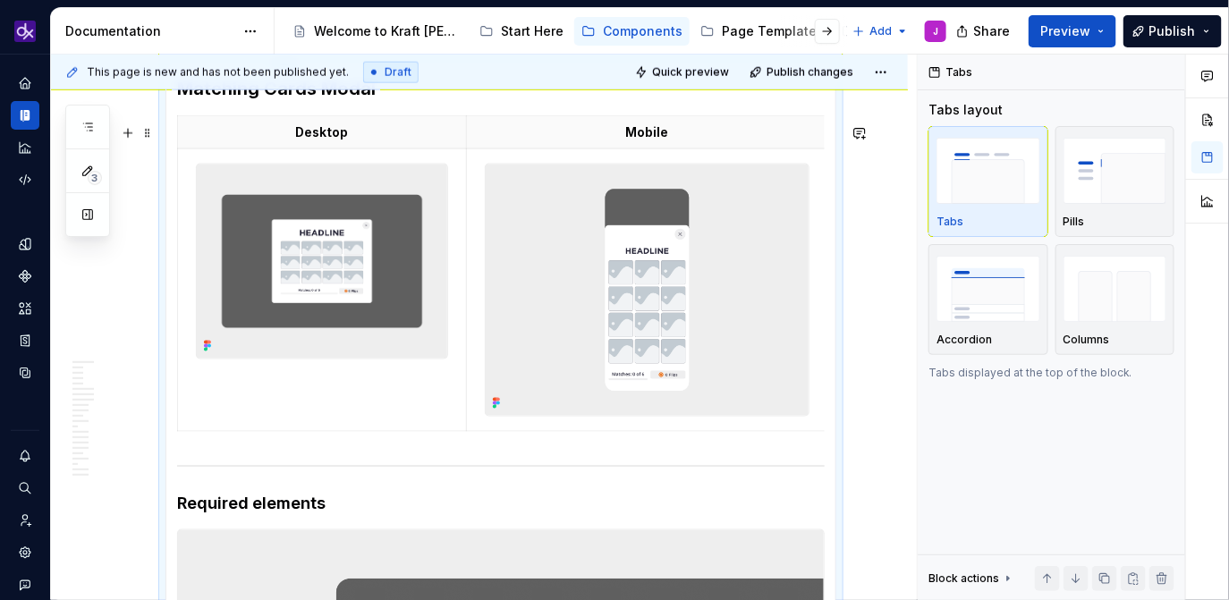
scroll to position [2971, 0]
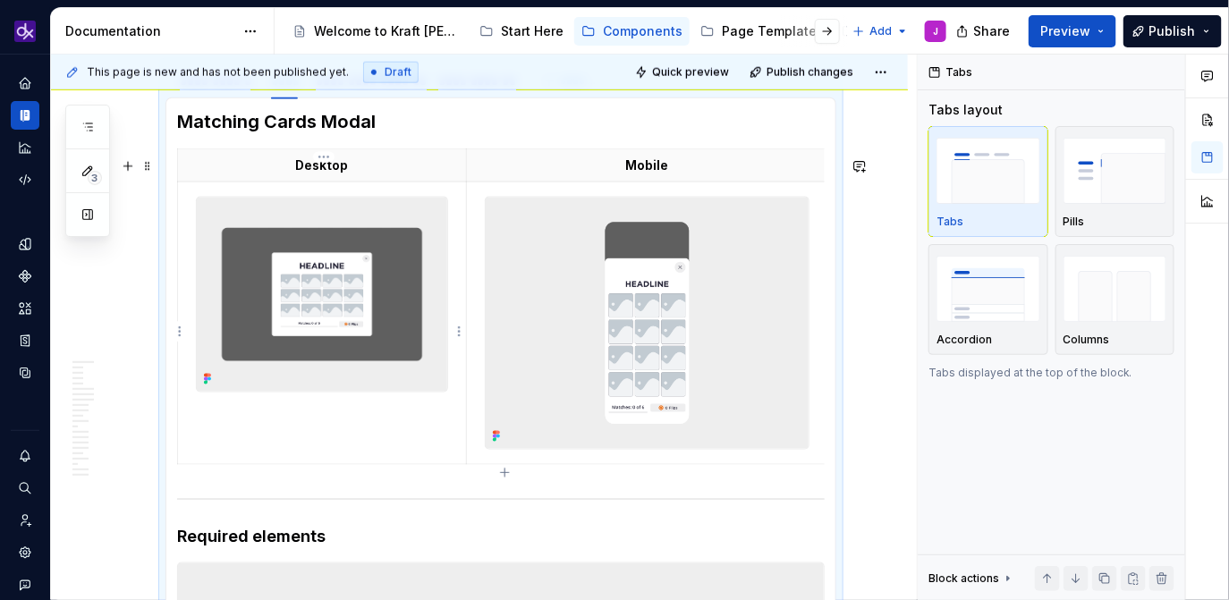
click at [385, 360] on img at bounding box center [322, 295] width 250 height 194
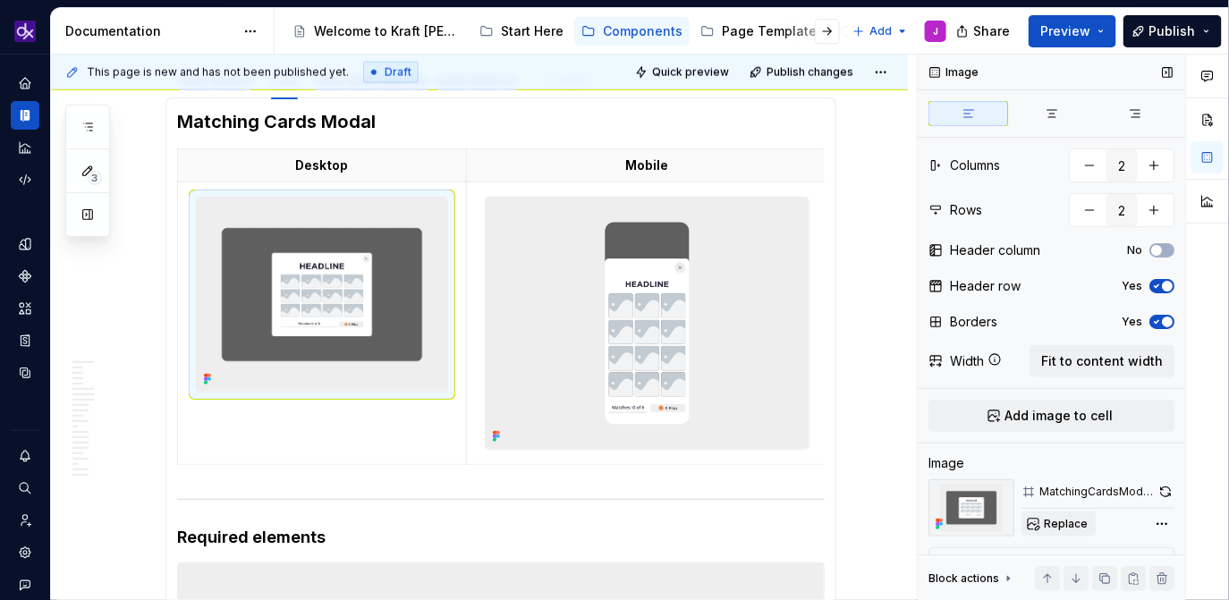
click at [1073, 521] on span "Replace" at bounding box center [1066, 524] width 44 height 14
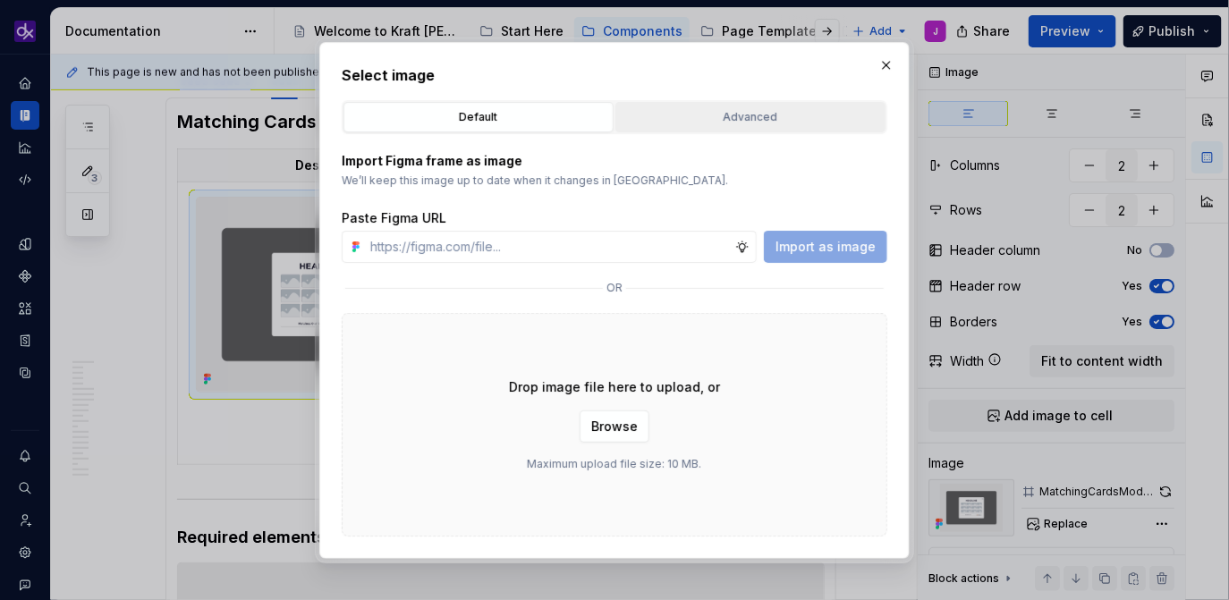
click at [738, 109] on div "Advanced" at bounding box center [751, 117] width 258 height 18
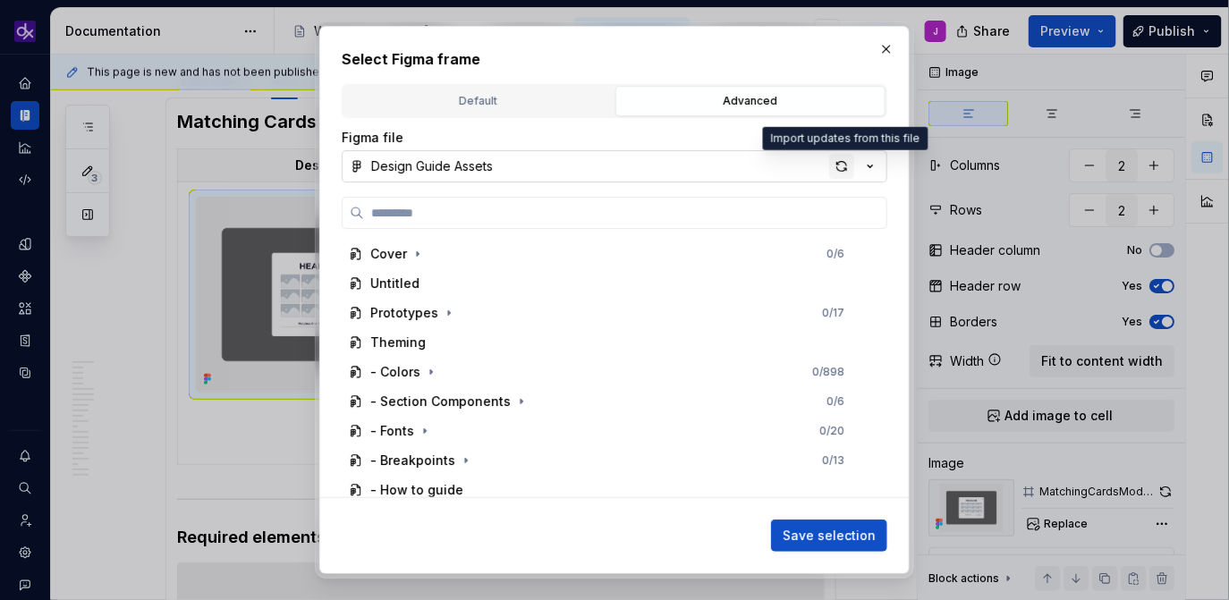
click at [833, 164] on div "button" at bounding box center [841, 166] width 25 height 25
type textarea "*"
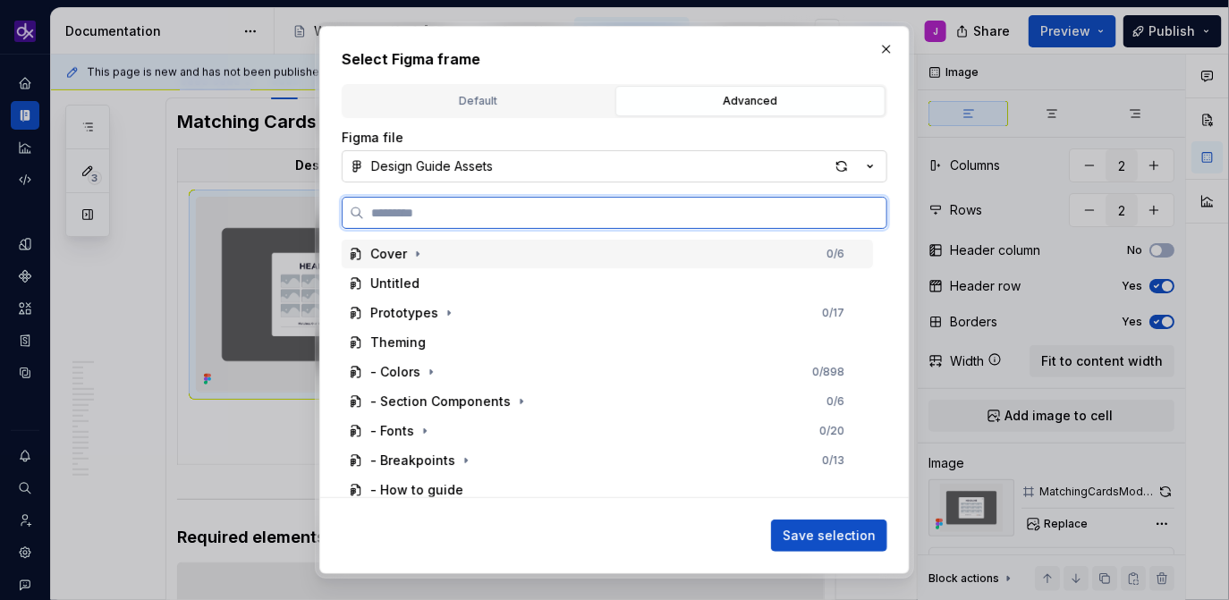
paste input "**********"
type input "**********"
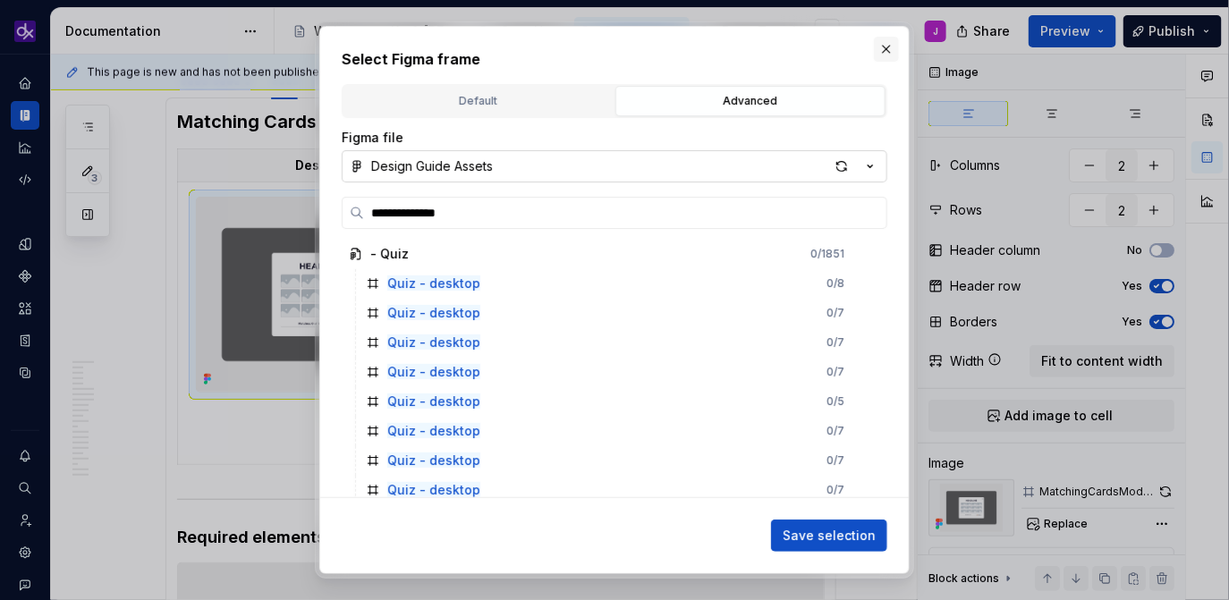
click at [886, 44] on button "button" at bounding box center [886, 49] width 25 height 25
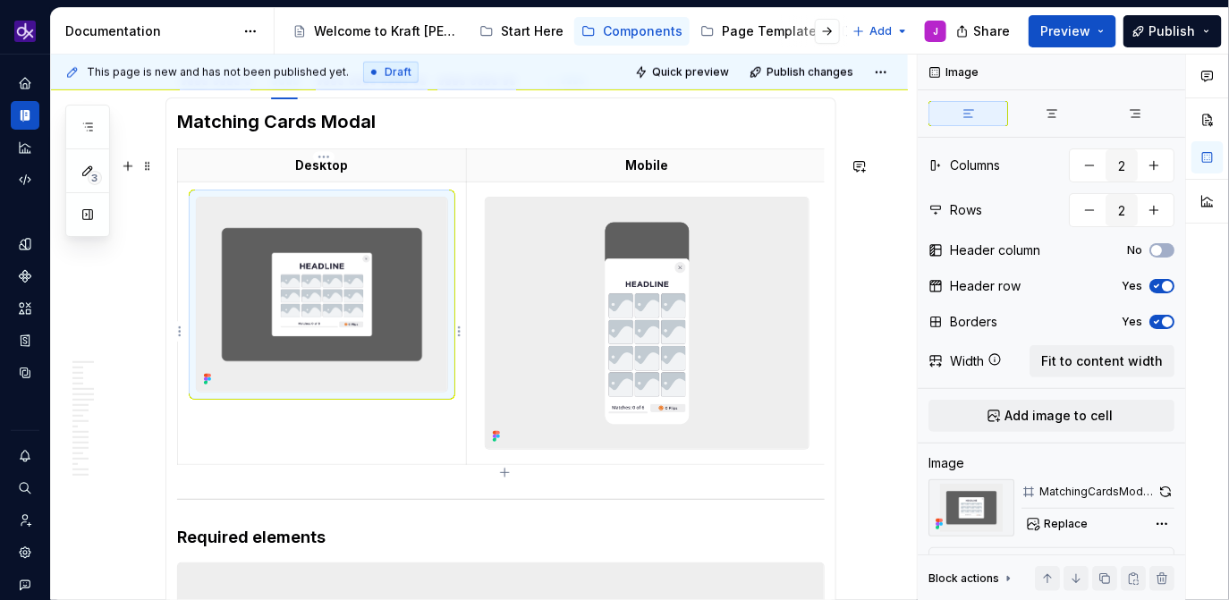
click at [341, 314] on img at bounding box center [322, 295] width 250 height 194
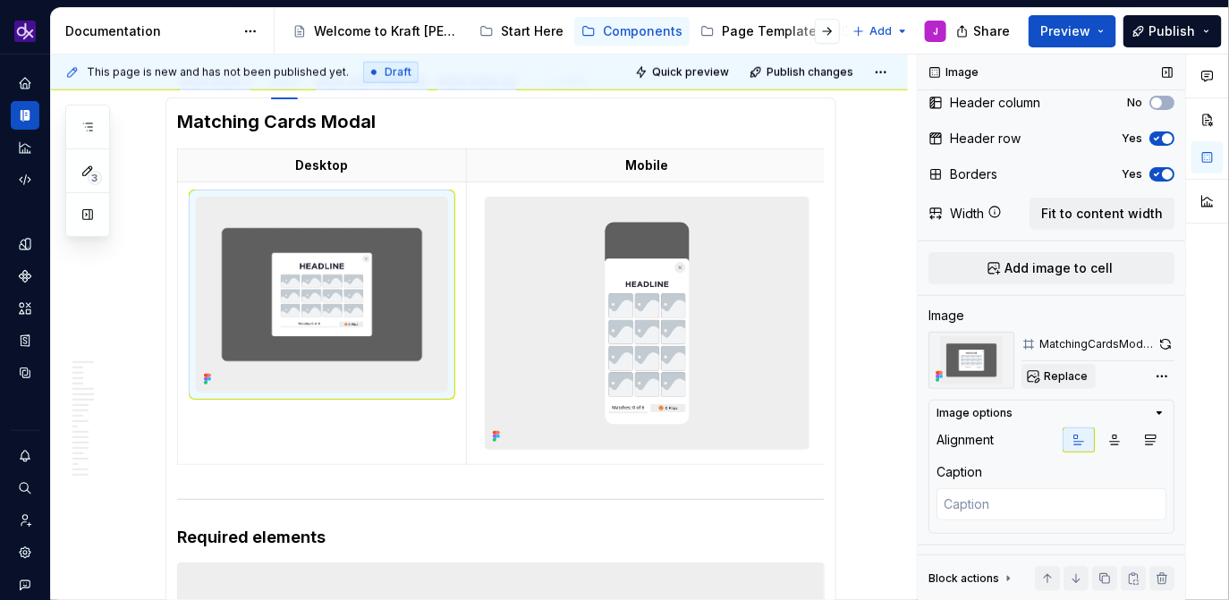
click at [1063, 380] on span "Replace" at bounding box center [1066, 376] width 44 height 14
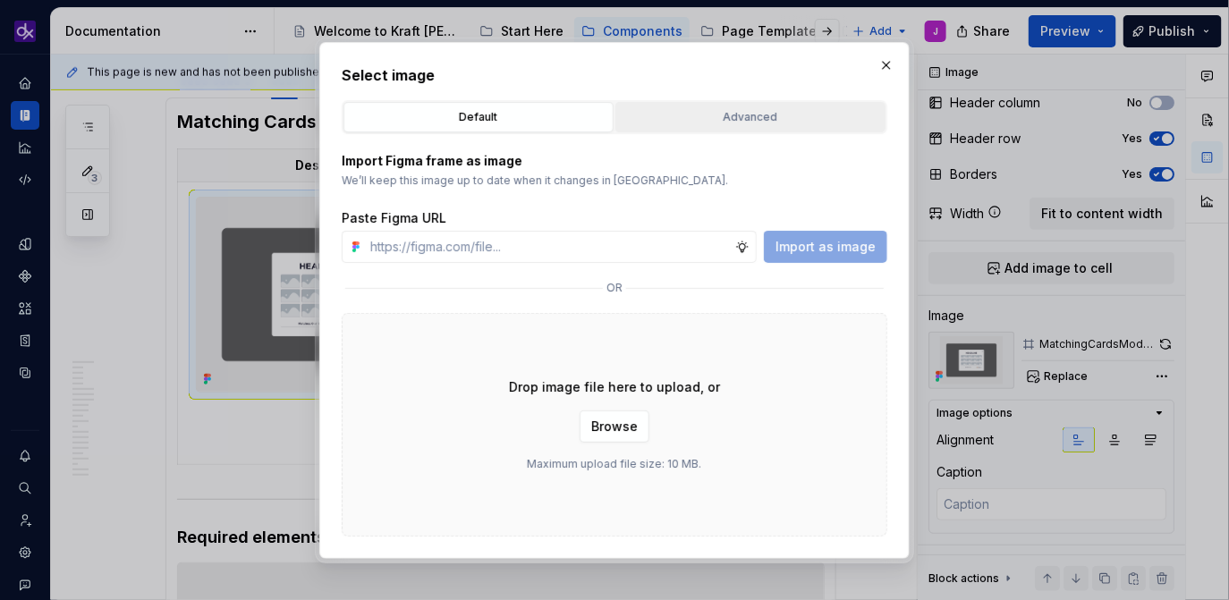
click at [786, 120] on div "Advanced" at bounding box center [751, 117] width 258 height 18
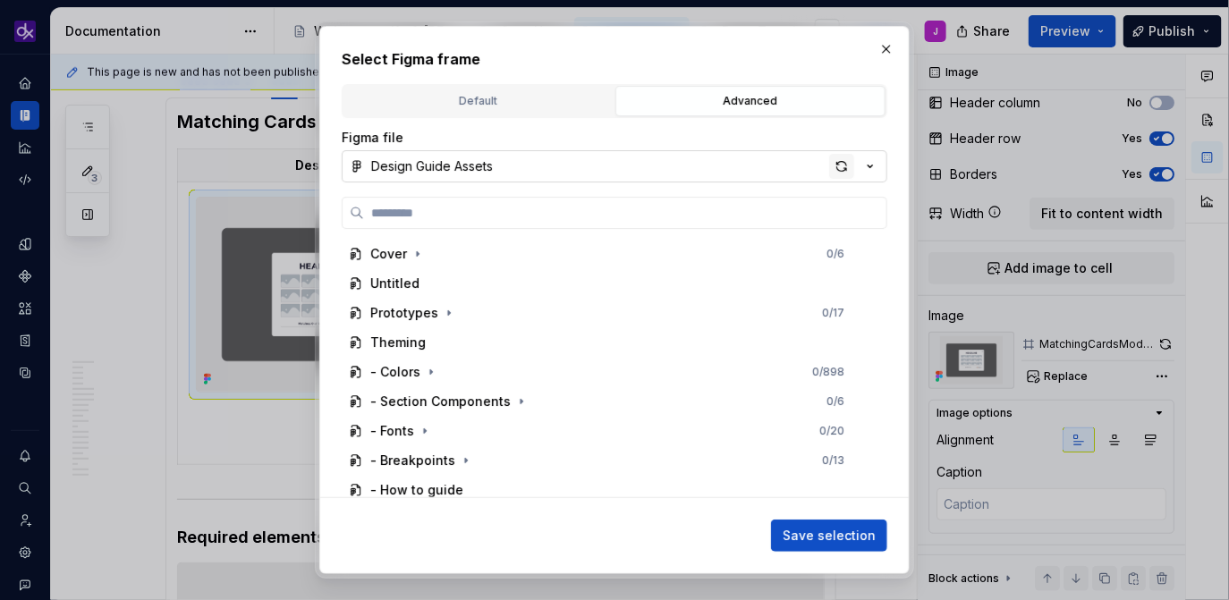
click at [844, 166] on div "button" at bounding box center [841, 166] width 25 height 25
type textarea "*"
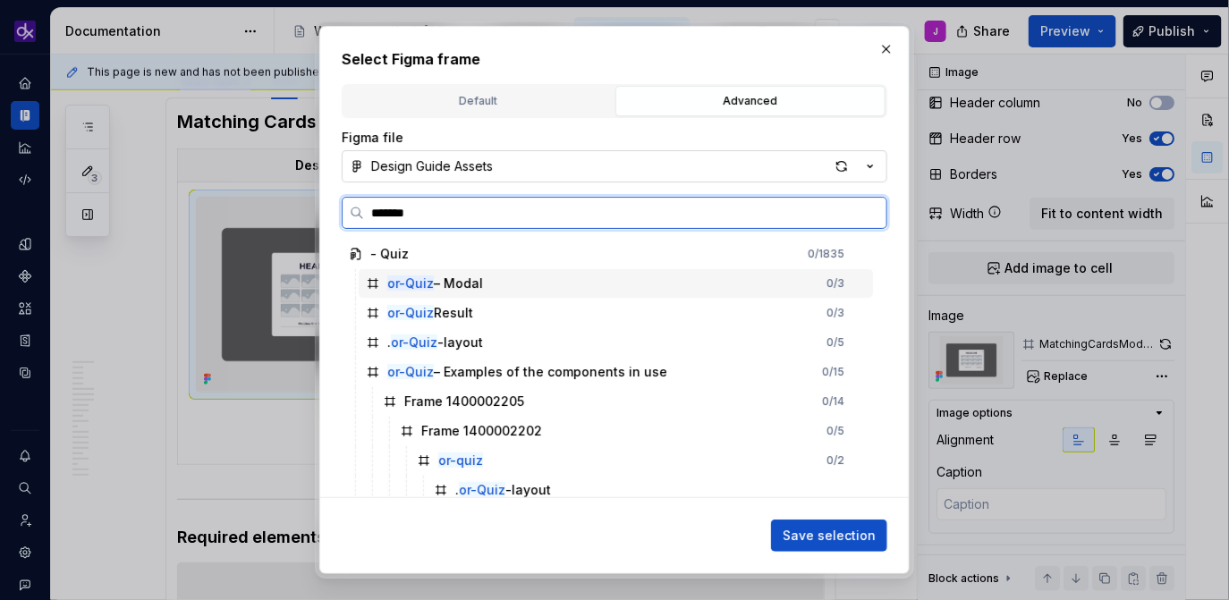
click at [590, 283] on div "or-Quiz – Modal 0 / 3" at bounding box center [616, 283] width 514 height 29
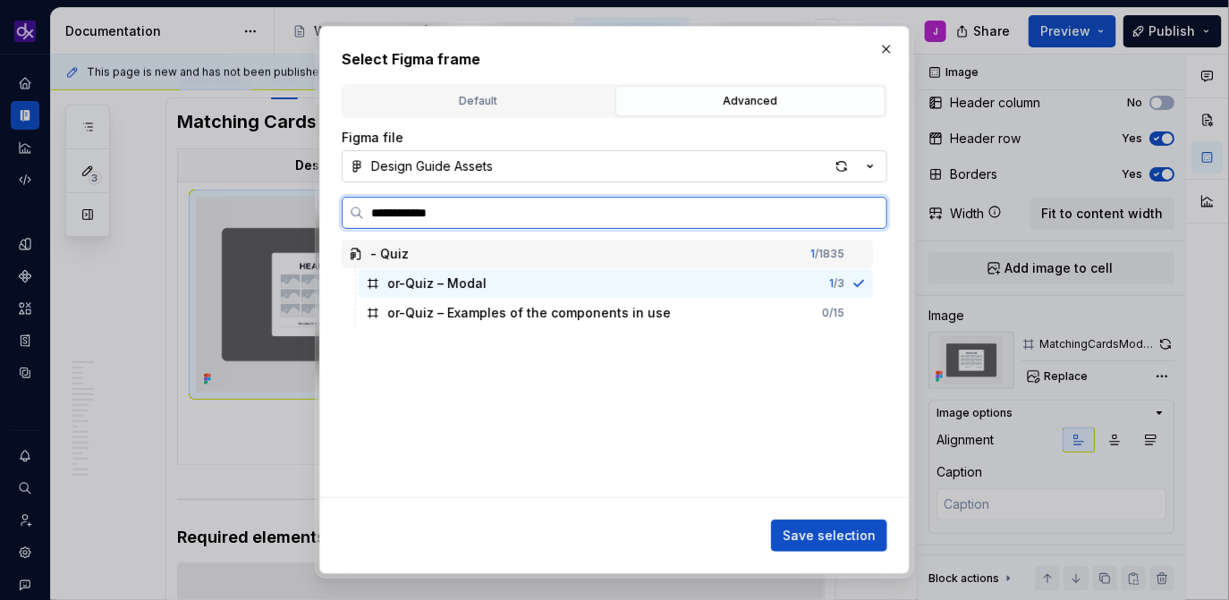
type input "**********"
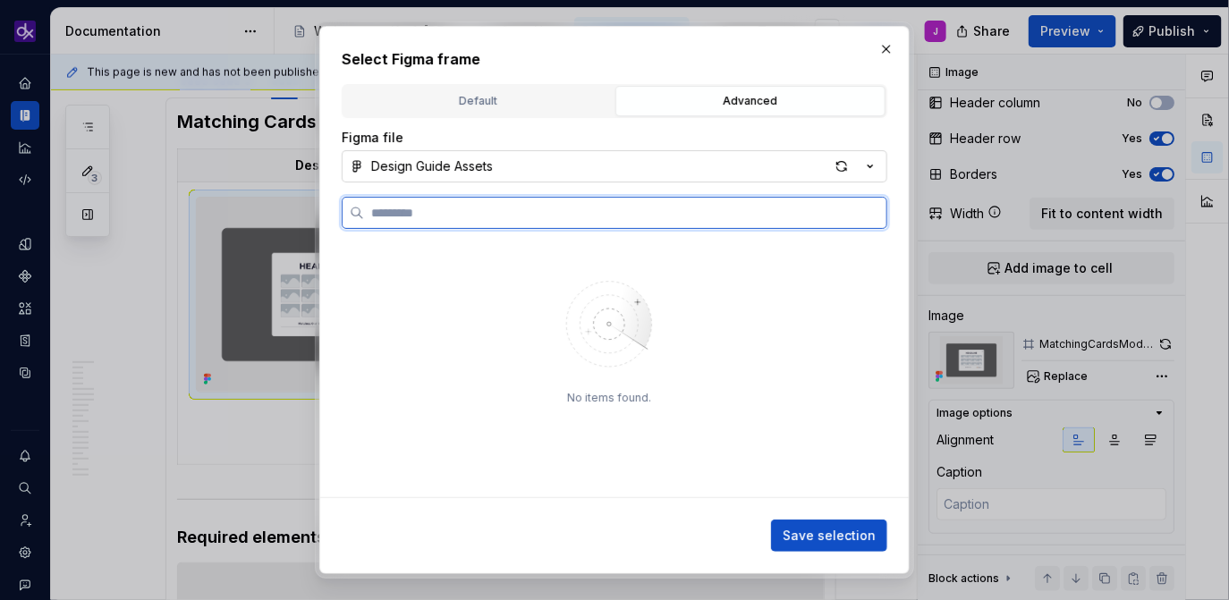
paste input "**********"
type input "**********"
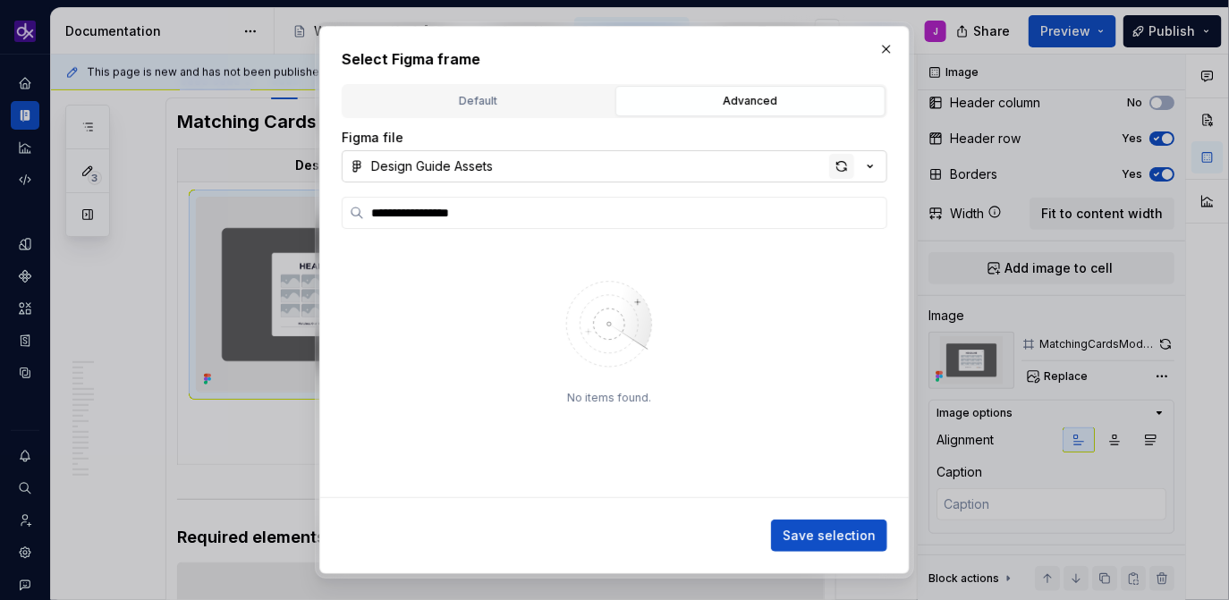
click at [846, 164] on div "button" at bounding box center [841, 166] width 25 height 25
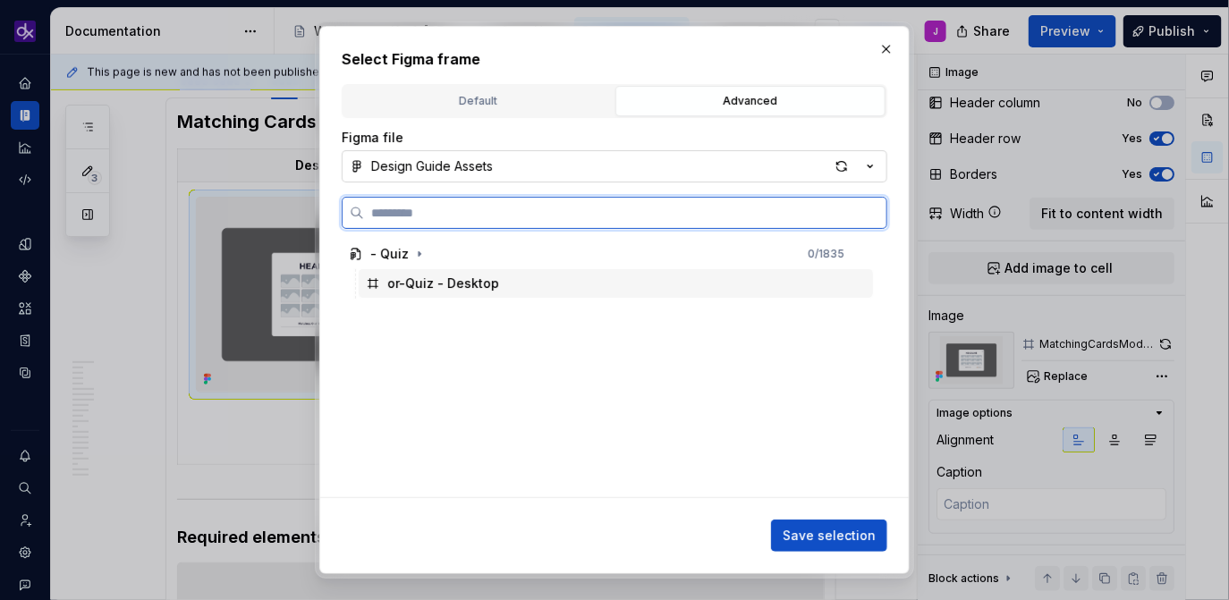
click at [614, 290] on div "or-Quiz - Desktop" at bounding box center [616, 283] width 514 height 29
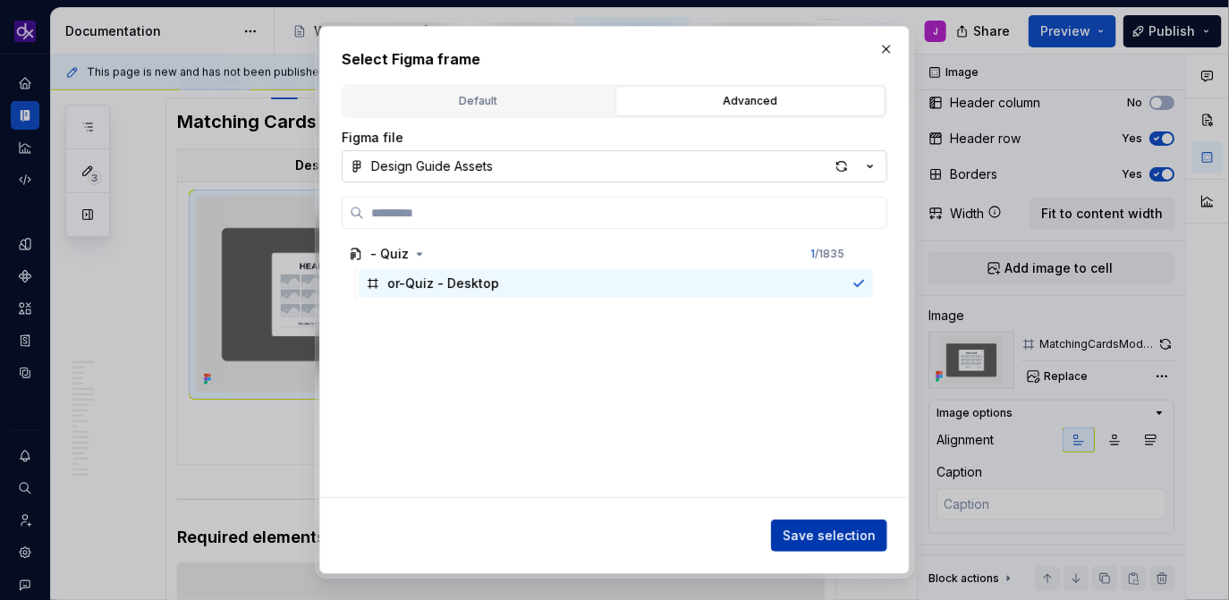
click at [801, 537] on span "Save selection" at bounding box center [828, 536] width 93 height 18
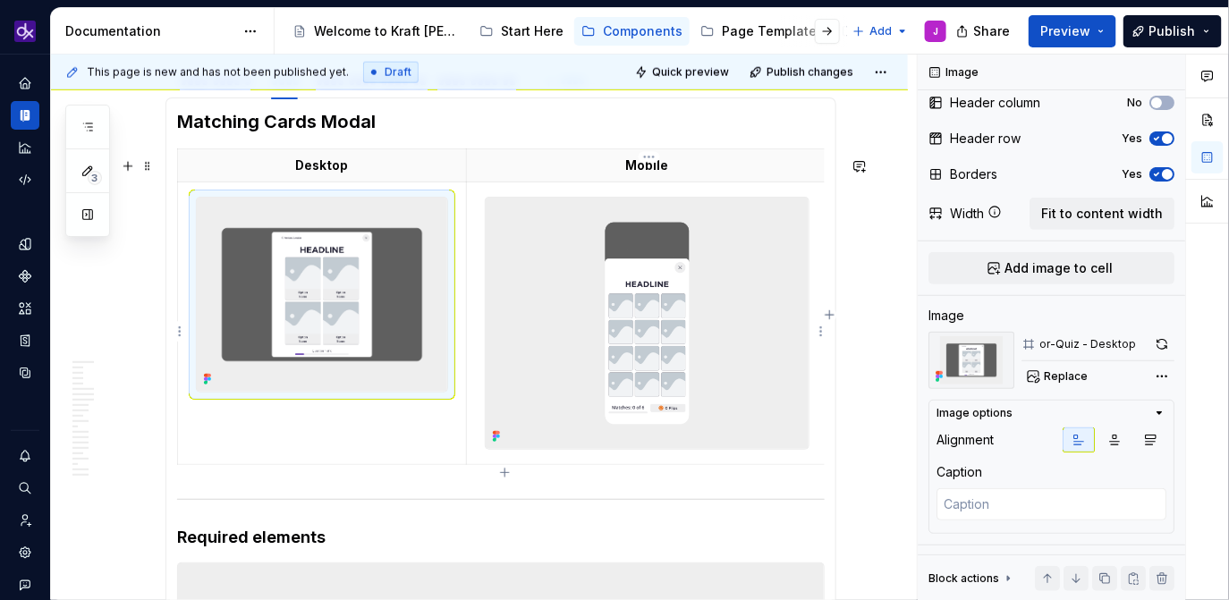
click at [661, 319] on img at bounding box center [647, 323] width 323 height 251
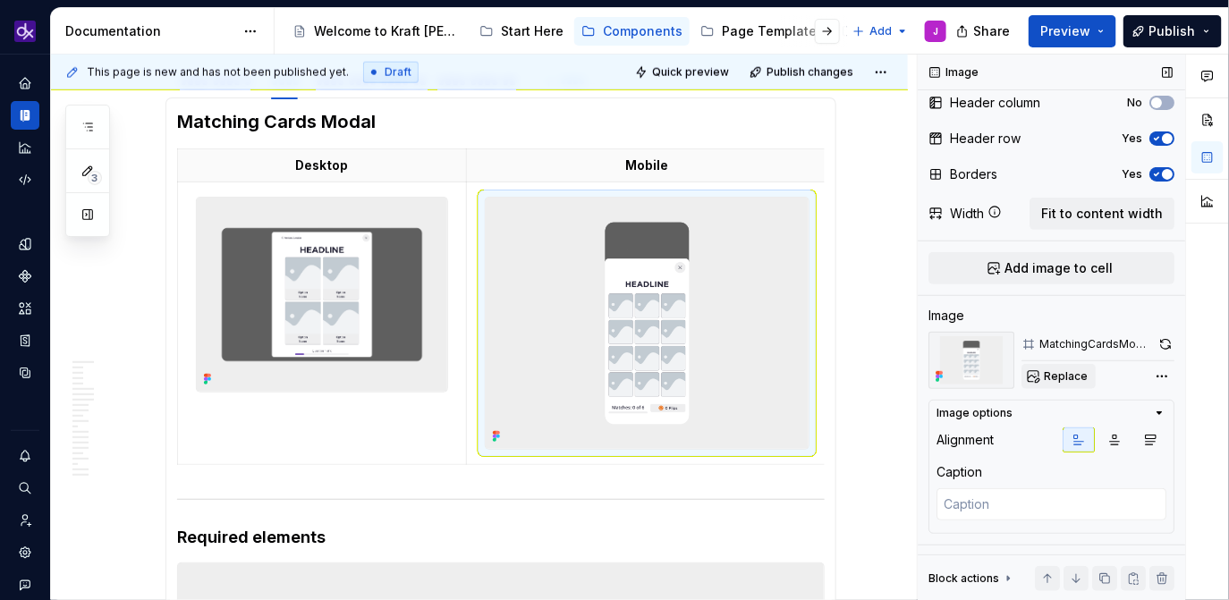
click at [1066, 380] on span "Replace" at bounding box center [1066, 376] width 44 height 14
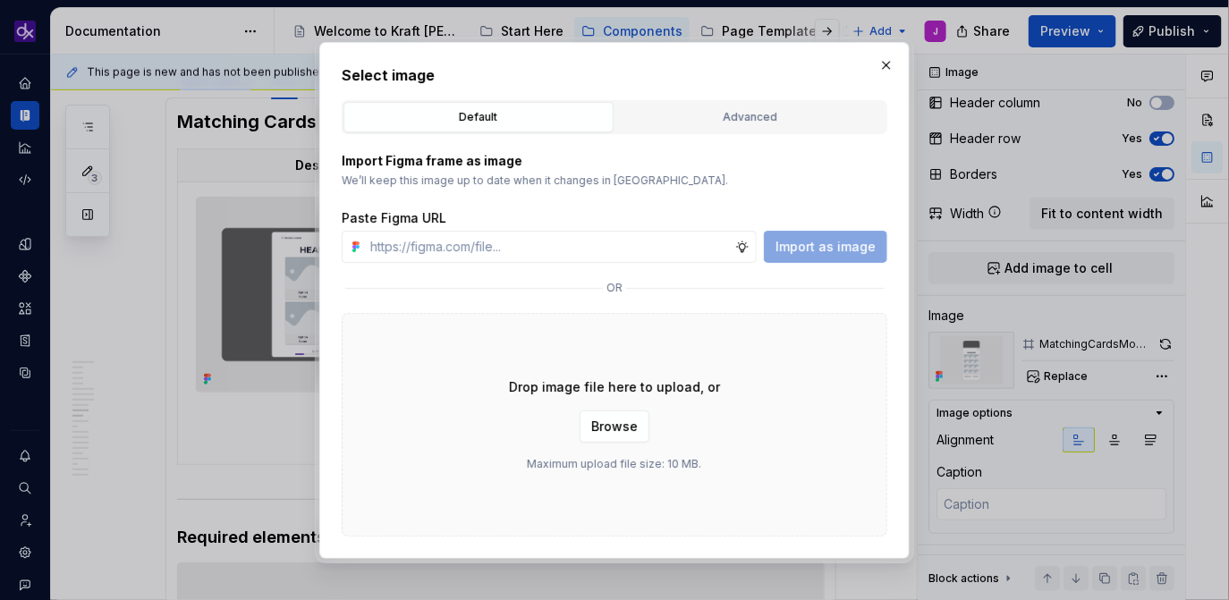
type textarea "*"
click at [741, 120] on div "Advanced" at bounding box center [751, 117] width 258 height 18
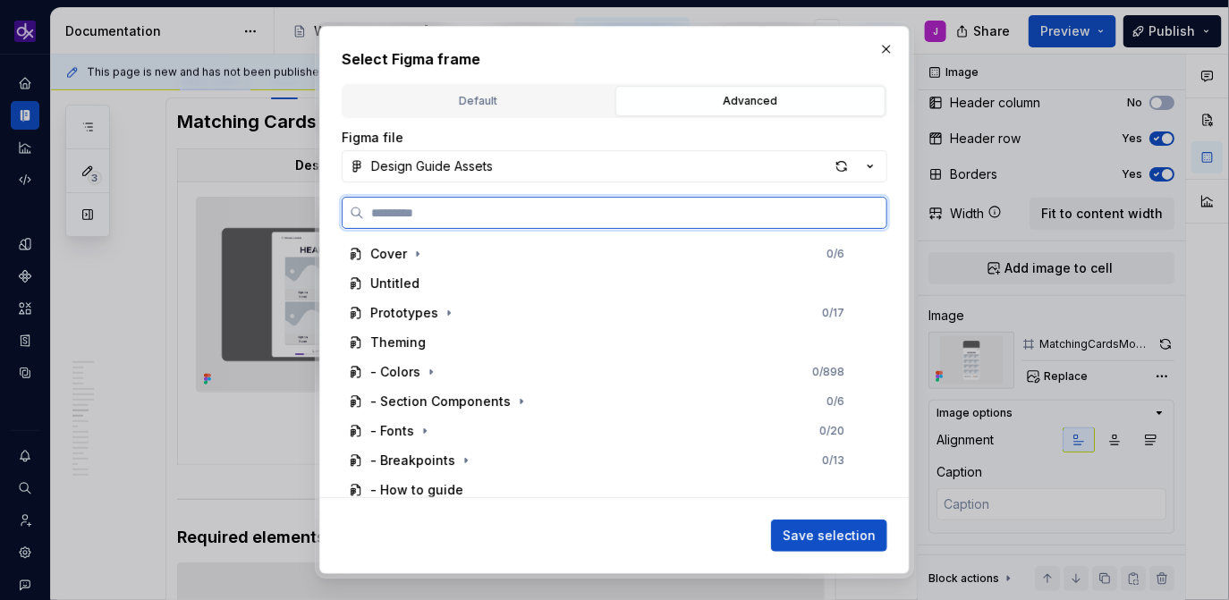
click at [536, 216] on input "search" at bounding box center [625, 213] width 522 height 18
paste input "**********"
type input "**********"
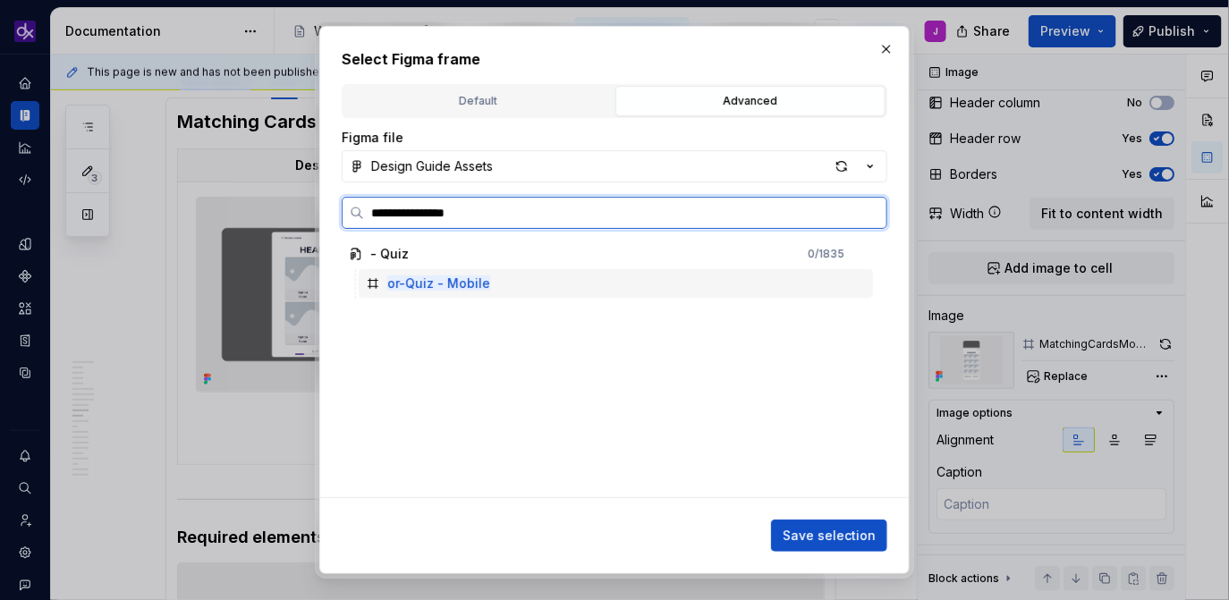
click at [776, 287] on div "or-Quiz - Mobile" at bounding box center [616, 283] width 514 height 29
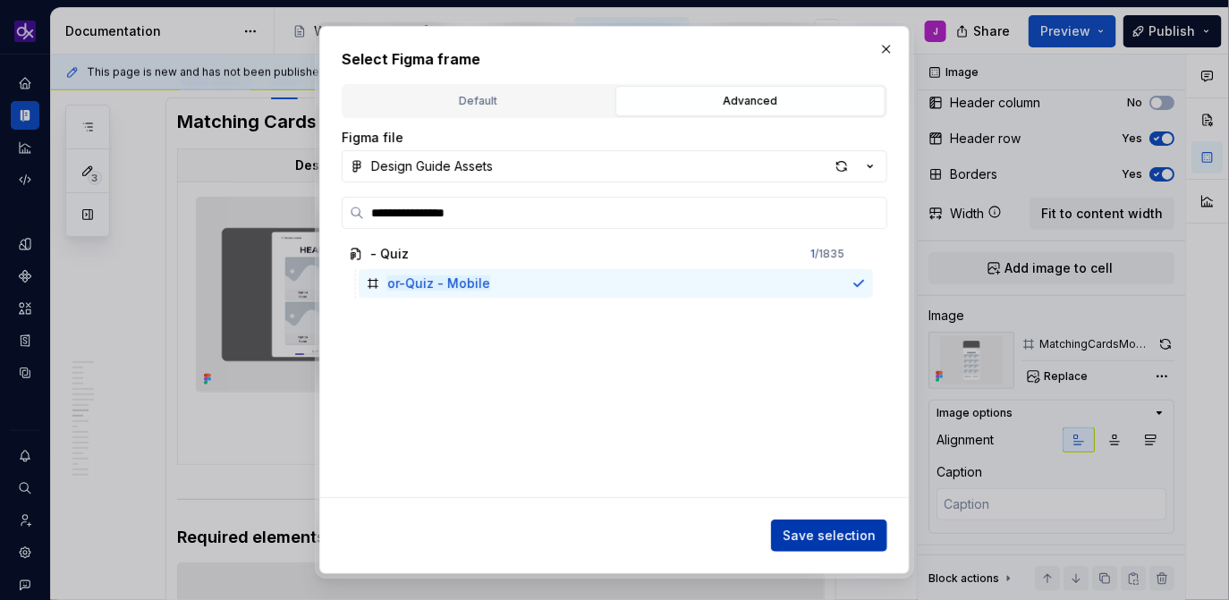
click at [803, 549] on button "Save selection" at bounding box center [829, 536] width 116 height 32
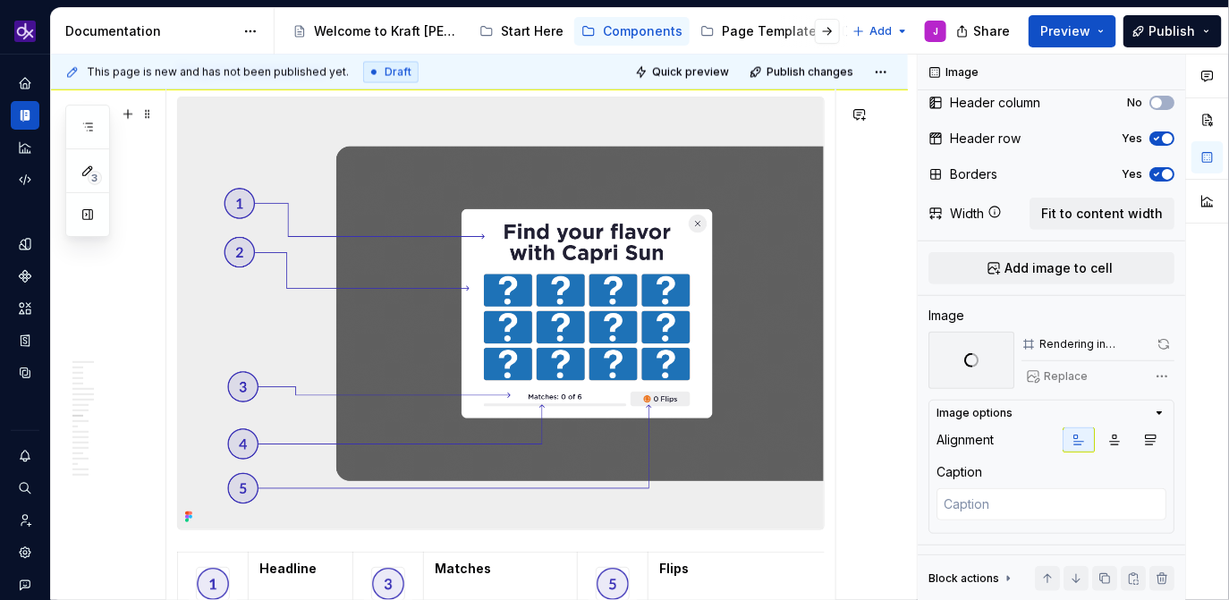
scroll to position [3380, 0]
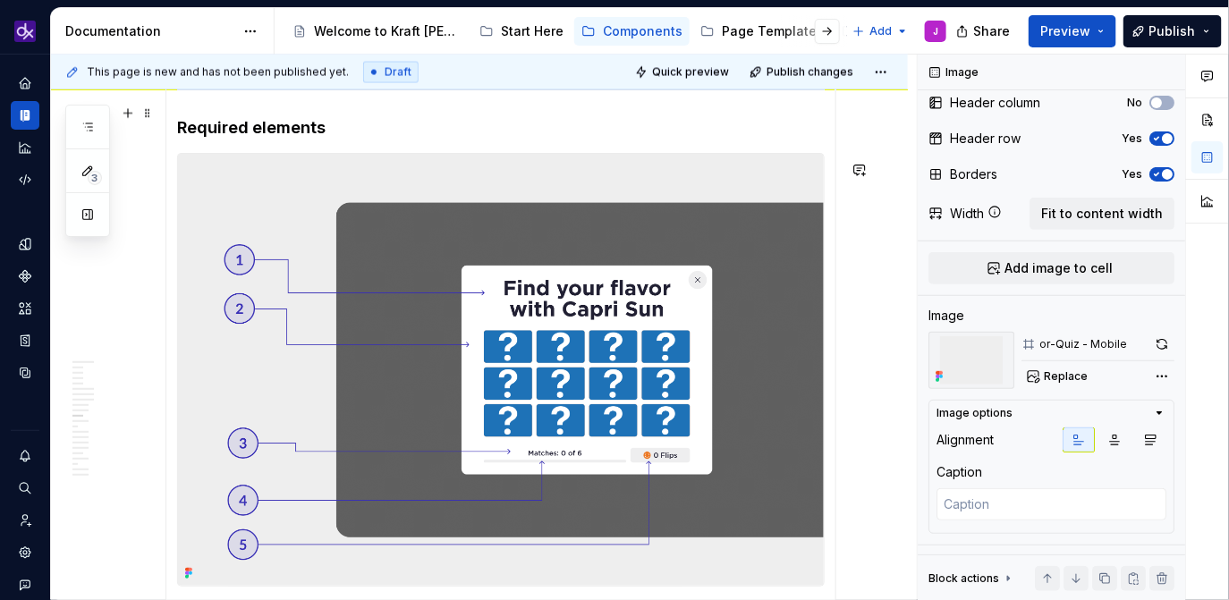
type textarea "*"
